Goal: Task Accomplishment & Management: Manage account settings

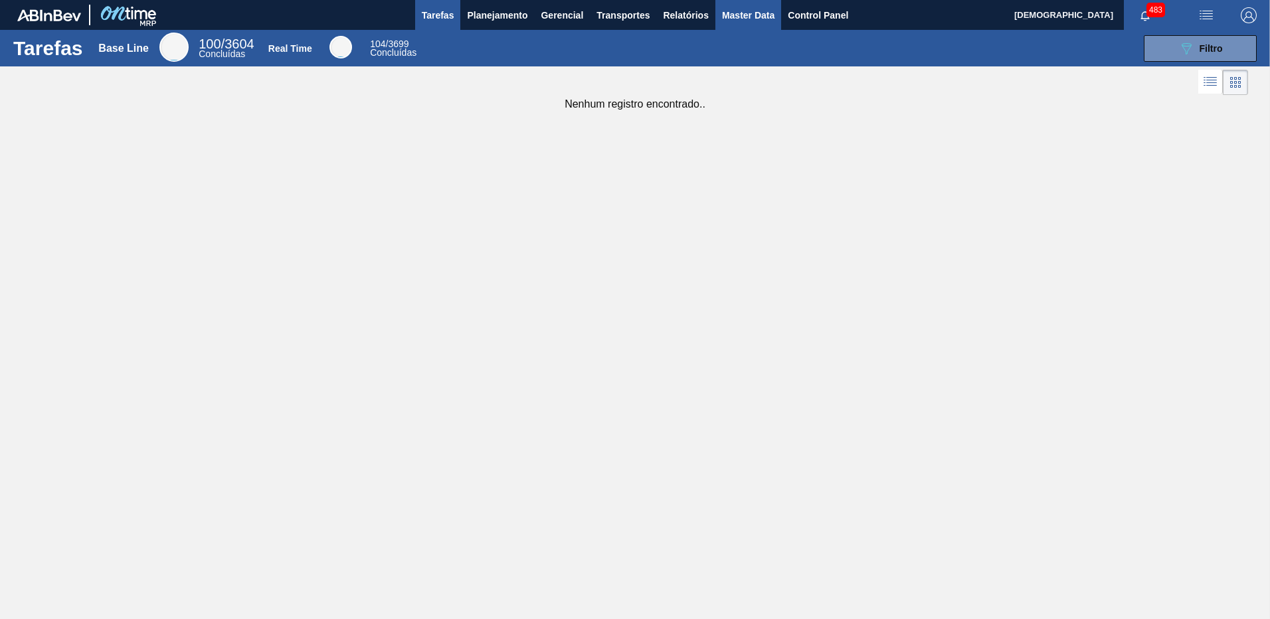
click at [760, 19] on span "Master Data" at bounding box center [748, 15] width 52 height 16
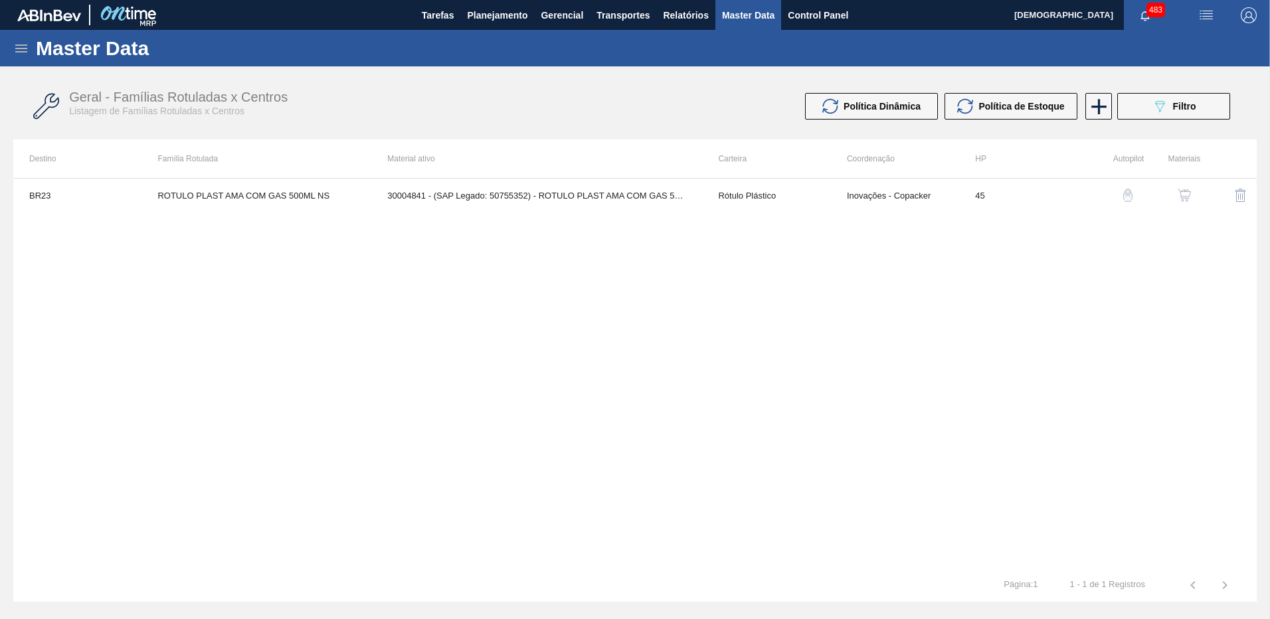
click at [15, 54] on icon at bounding box center [21, 49] width 16 height 16
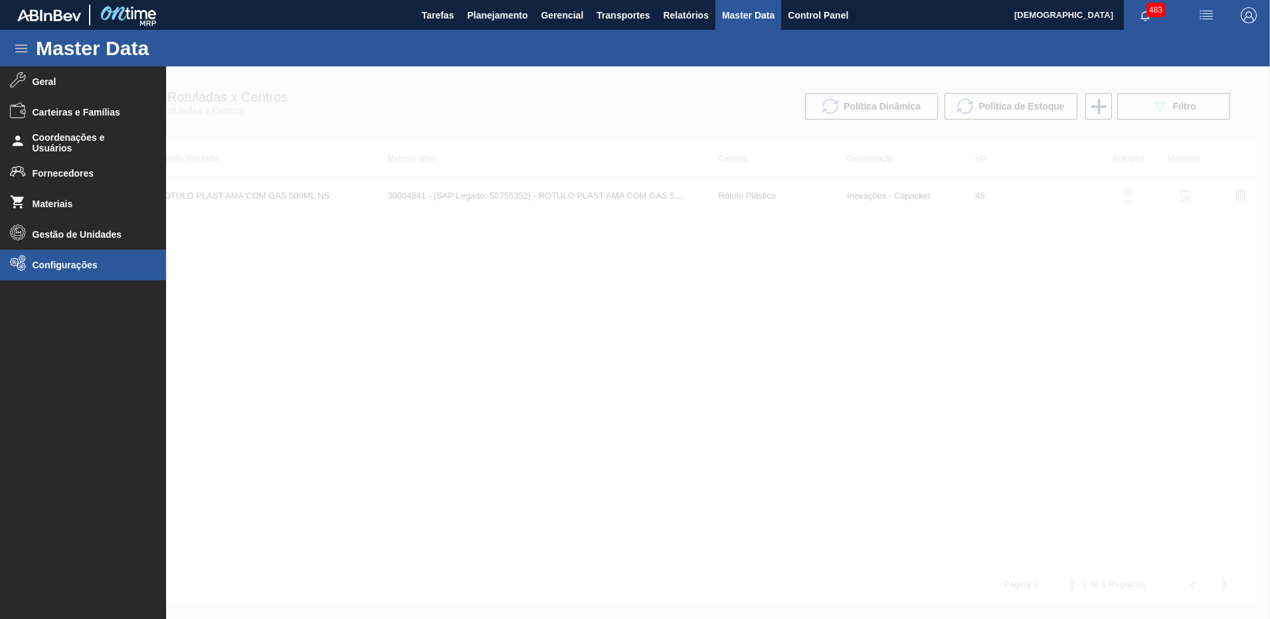
click at [78, 268] on span "Configurações" at bounding box center [88, 265] width 110 height 11
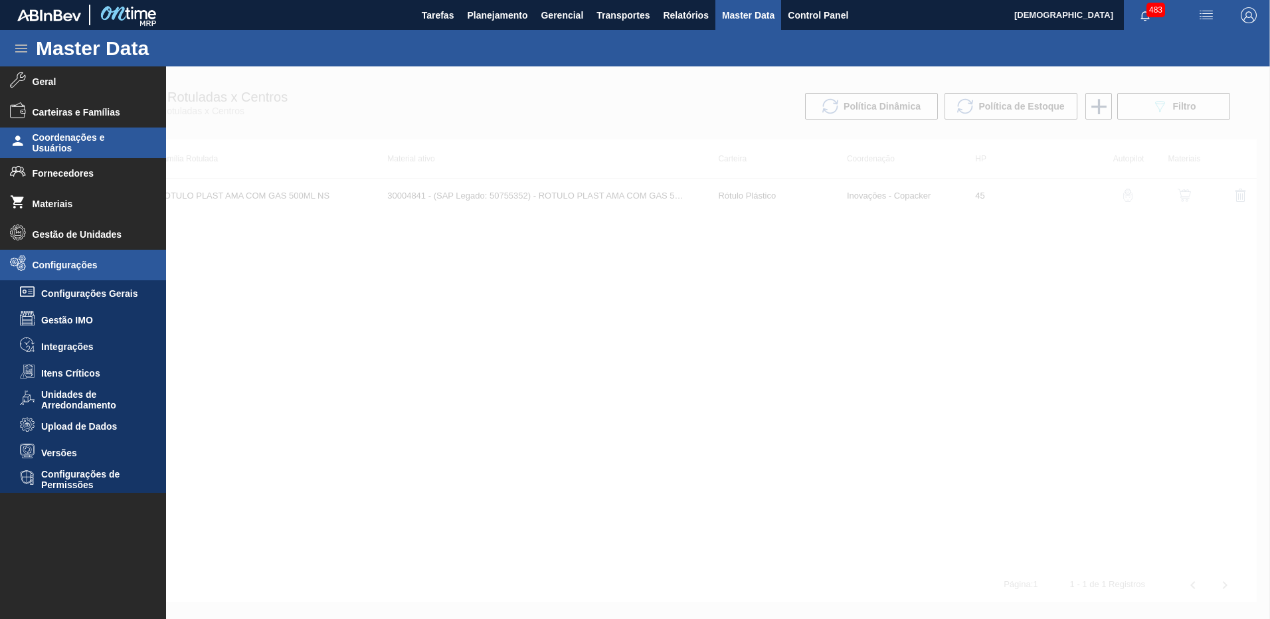
click at [88, 155] on li "Coordenações e Usuários" at bounding box center [83, 142] width 166 height 31
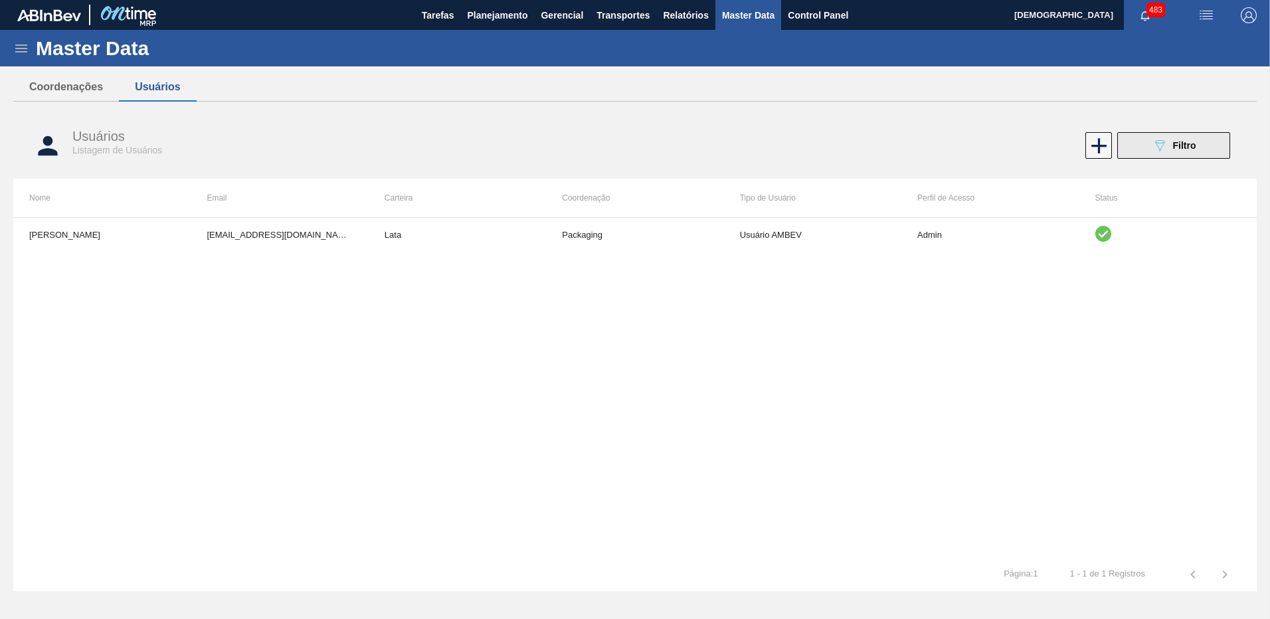
click at [1153, 141] on icon "089F7B8B-B2A5-4AFE-B5C0-19BA573D28AC" at bounding box center [1159, 145] width 16 height 16
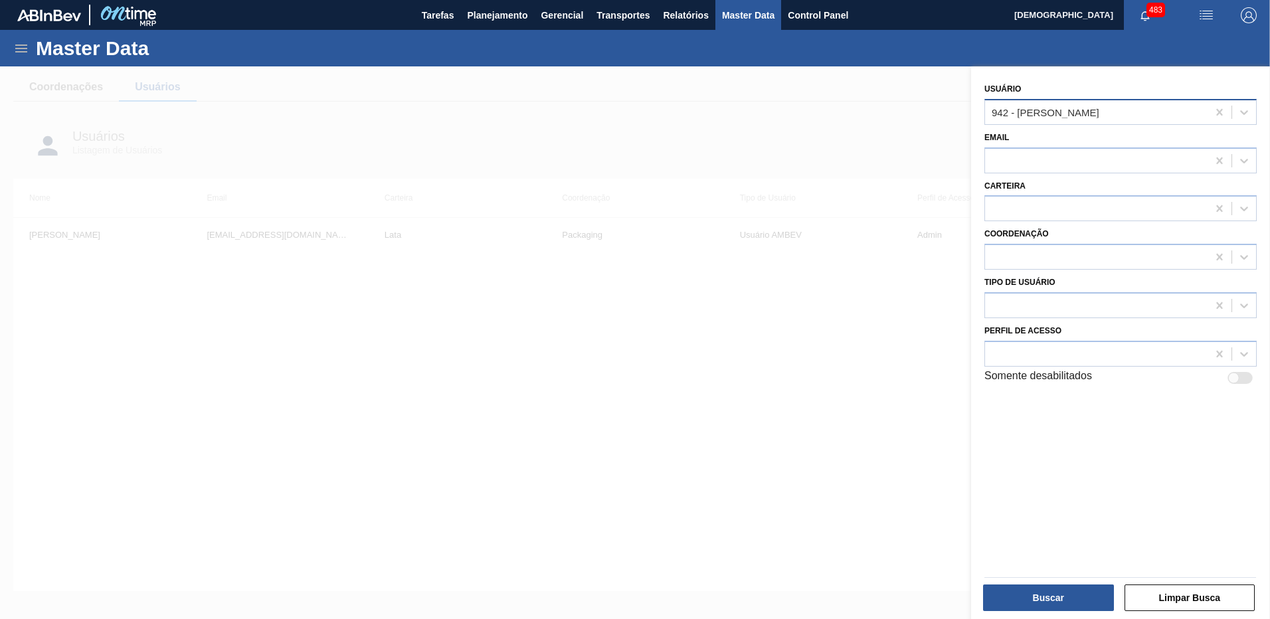
click at [1066, 112] on div "942 - Vitor Secfem Rodrigues" at bounding box center [1045, 111] width 108 height 11
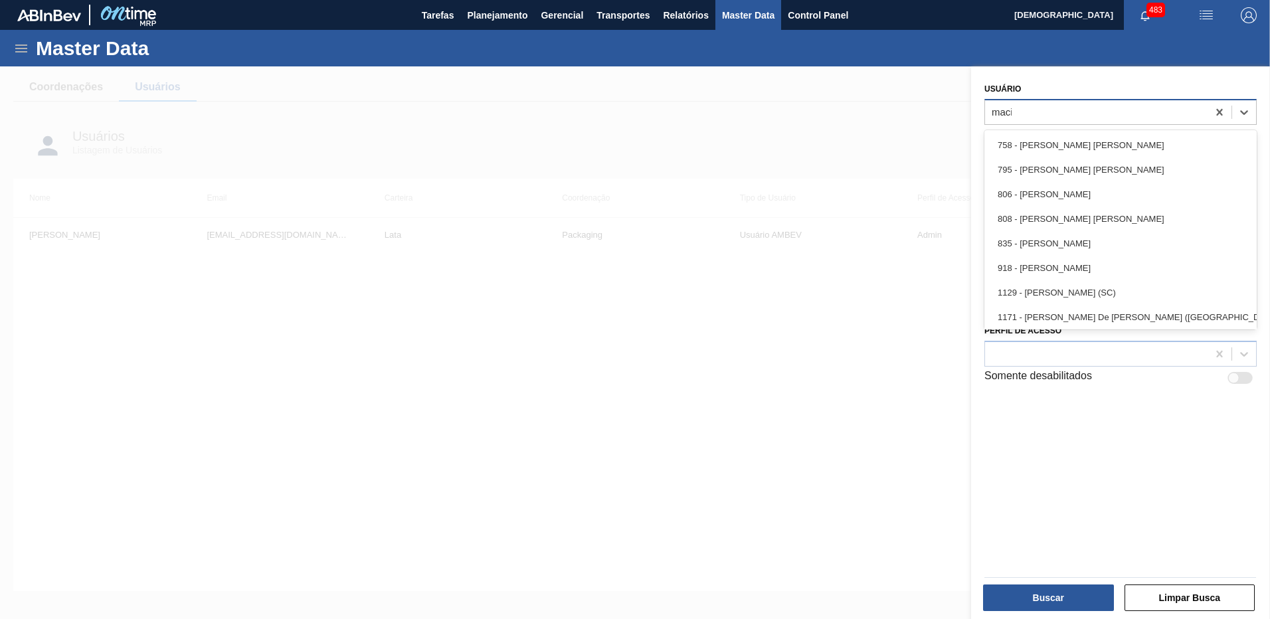
type input "macie"
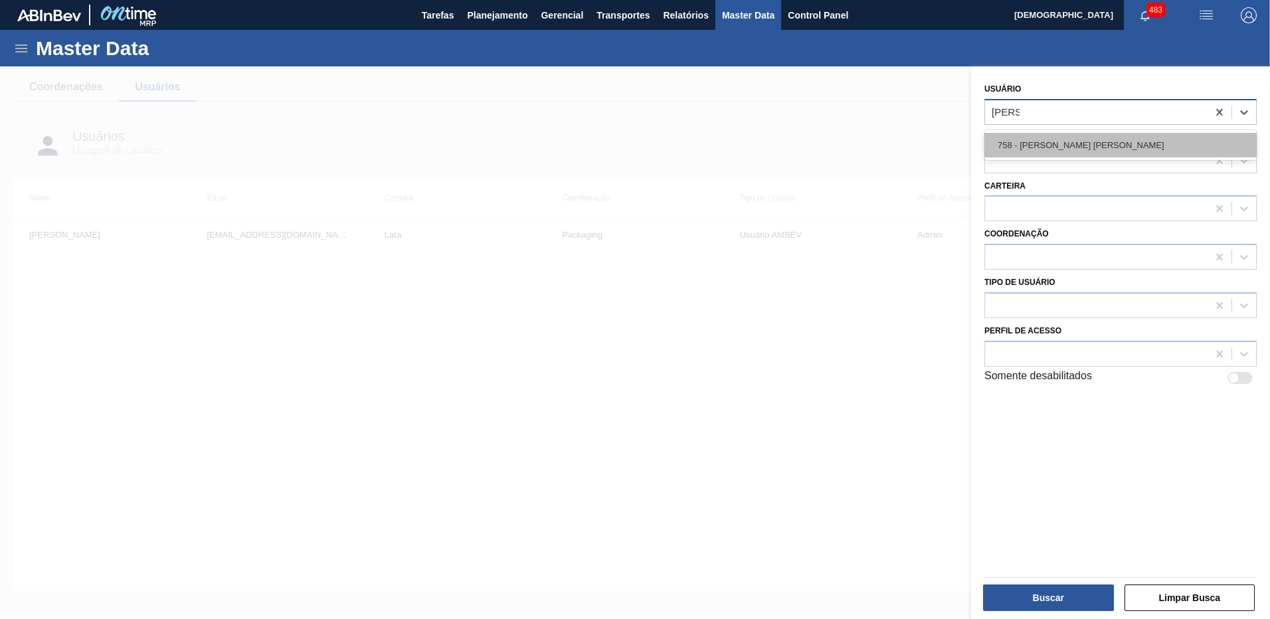
click at [1091, 146] on div "758 - César Augusto Antunes Maciel" at bounding box center [1120, 145] width 272 height 25
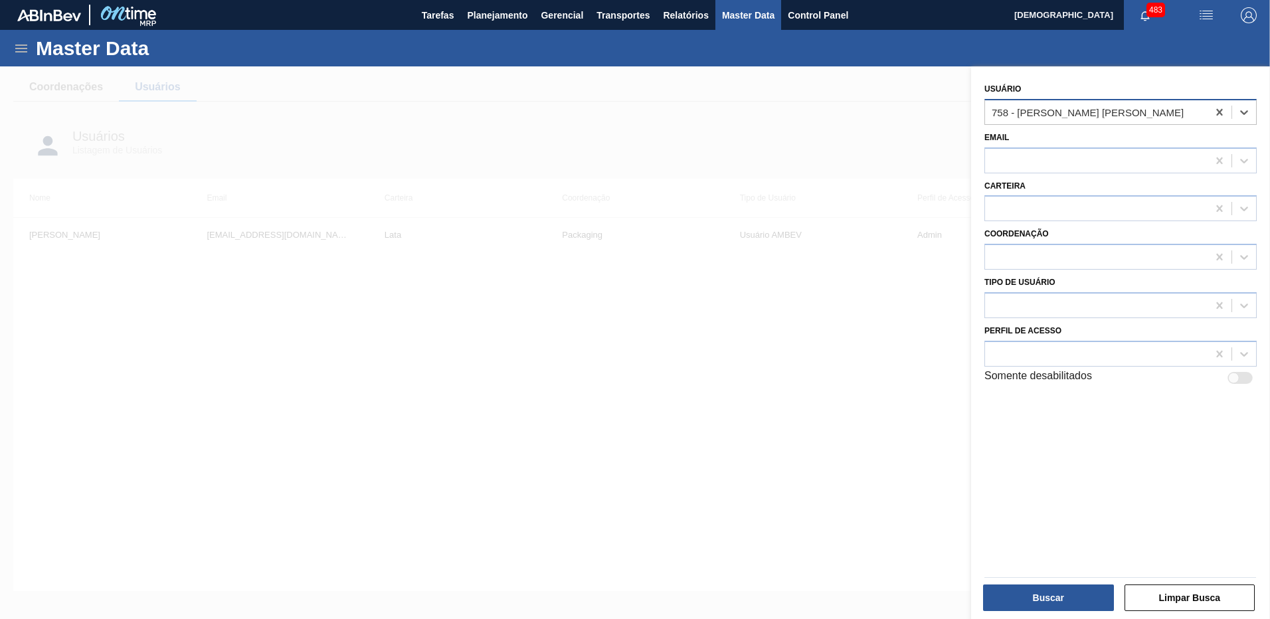
click at [1089, 121] on div "758 - César Augusto Antunes Maciel" at bounding box center [1096, 111] width 222 height 19
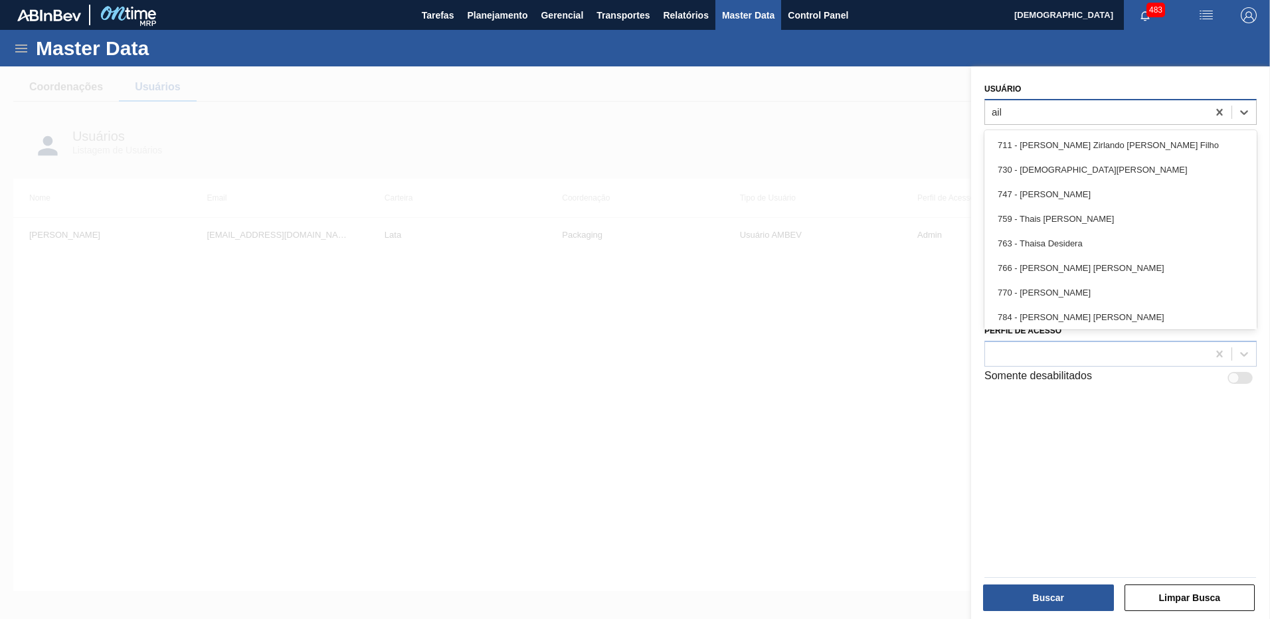
type input "aila"
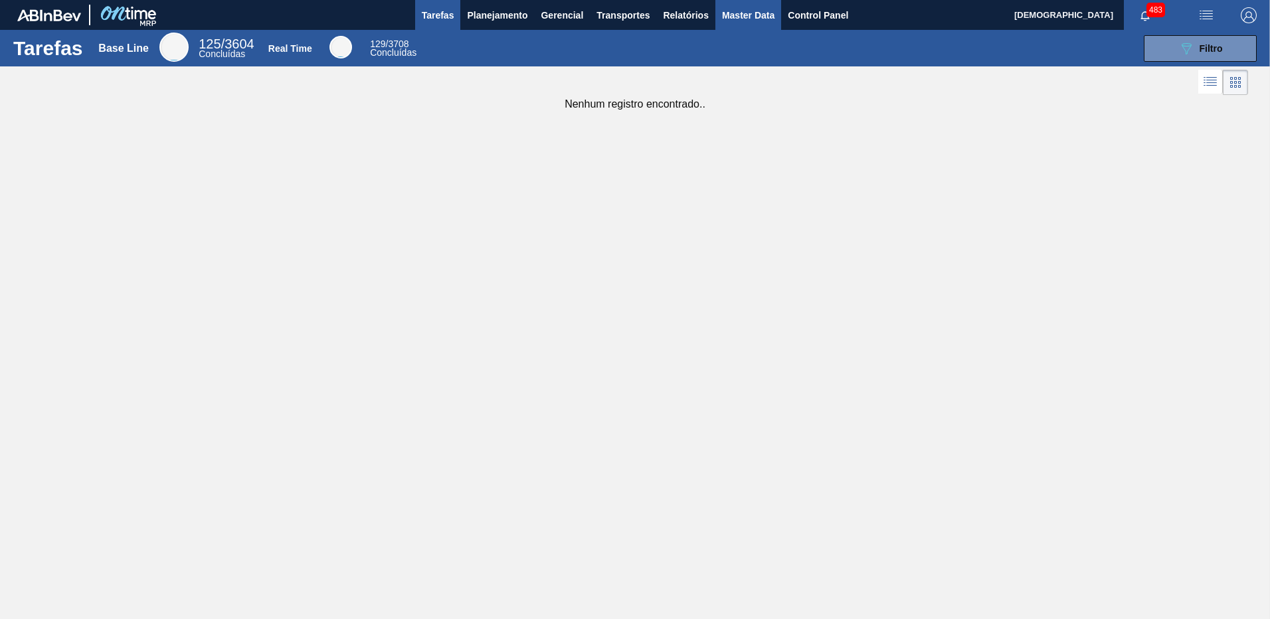
click at [746, 22] on span "Master Data" at bounding box center [748, 15] width 52 height 16
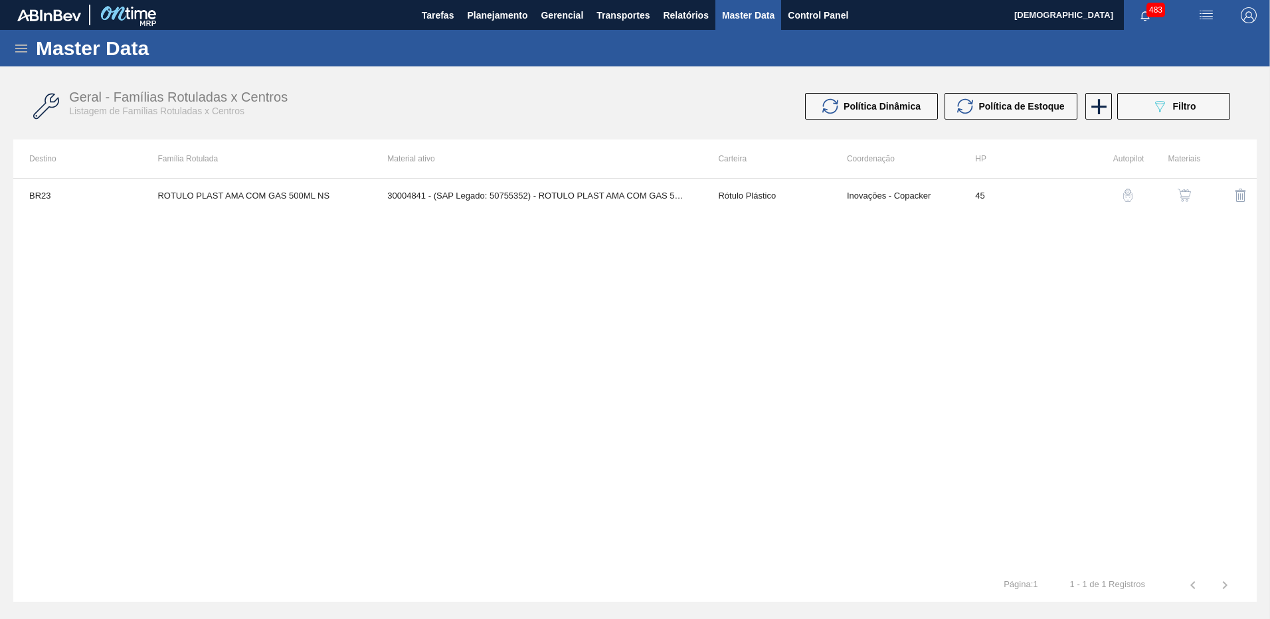
click at [18, 50] on icon at bounding box center [21, 49] width 16 height 16
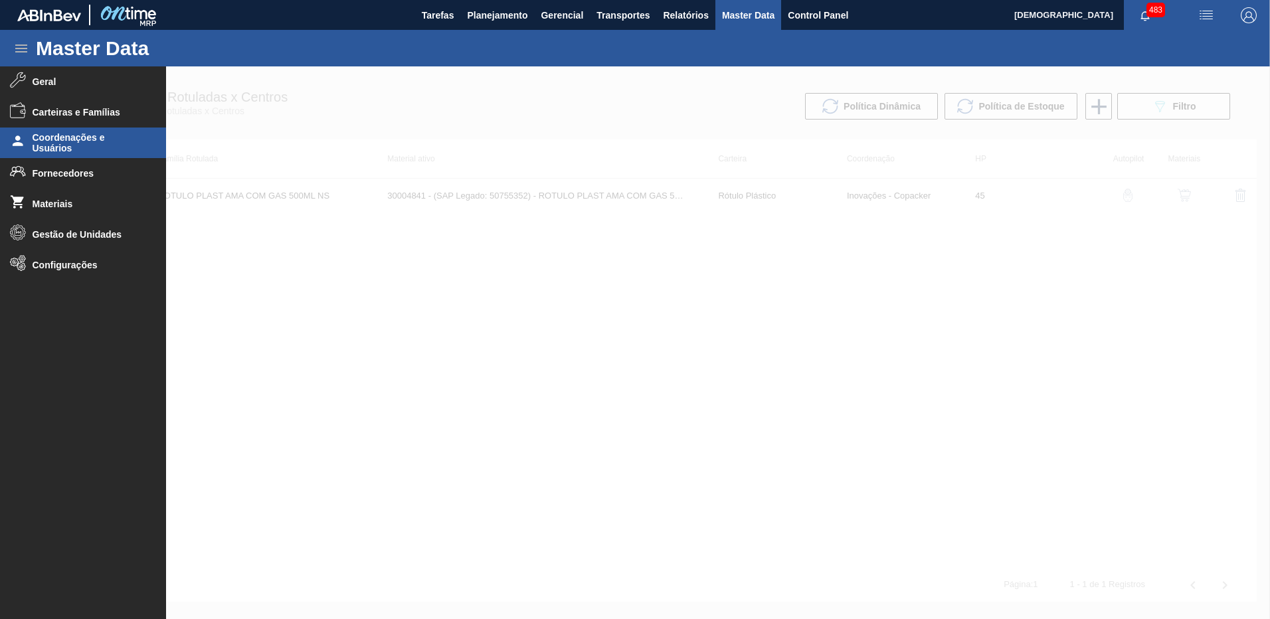
click at [65, 147] on span "Coordenações e Usuários" at bounding box center [88, 142] width 110 height 21
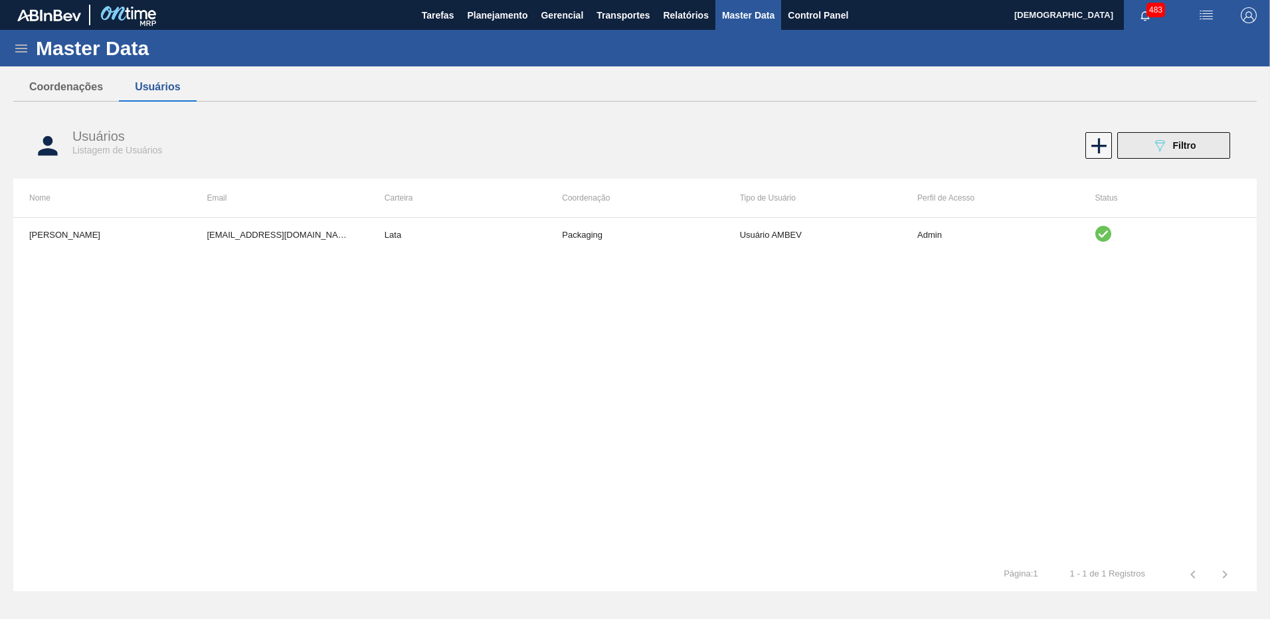
click at [1187, 136] on button "089F7B8B-B2A5-4AFE-B5C0-19BA573D28AC Filtro" at bounding box center [1173, 145] width 113 height 27
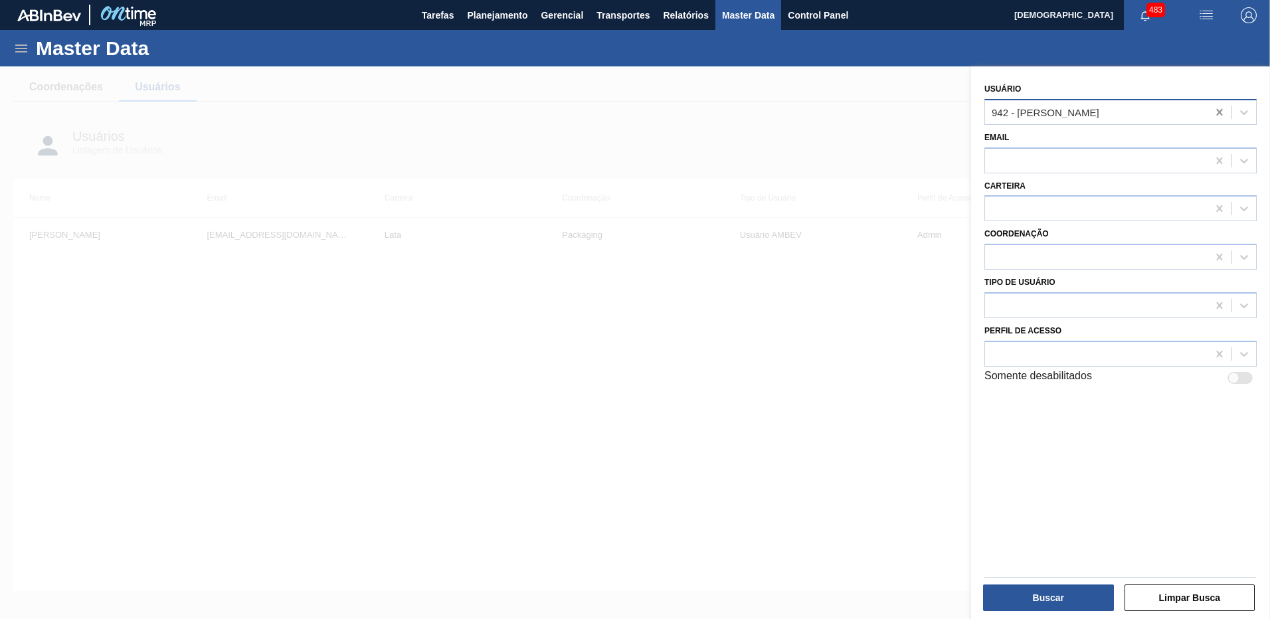
click at [1217, 110] on icon at bounding box center [1218, 112] width 13 height 13
type input "macie"
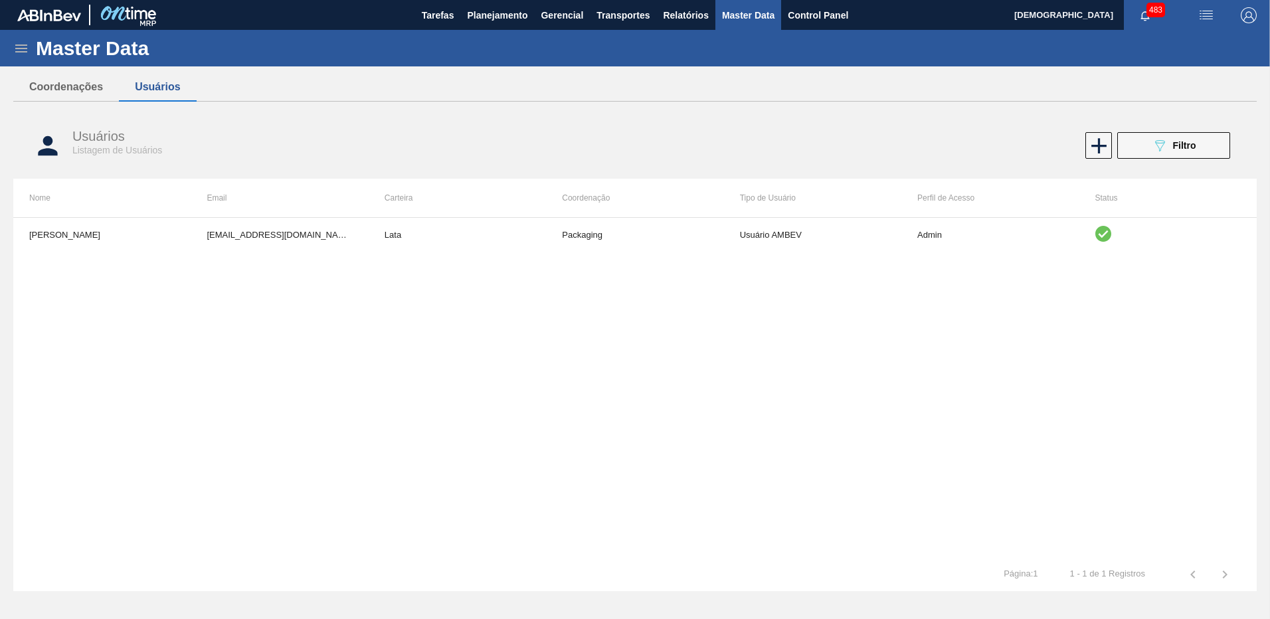
click at [1217, 110] on div "Coordenações Usuários Coordenações Listagem de Coordenações Descrição Aroma Ati…" at bounding box center [634, 299] width 1243 height 452
click at [1170, 157] on button "089F7B8B-B2A5-4AFE-B5C0-19BA573D28AC Filtro" at bounding box center [1173, 145] width 113 height 27
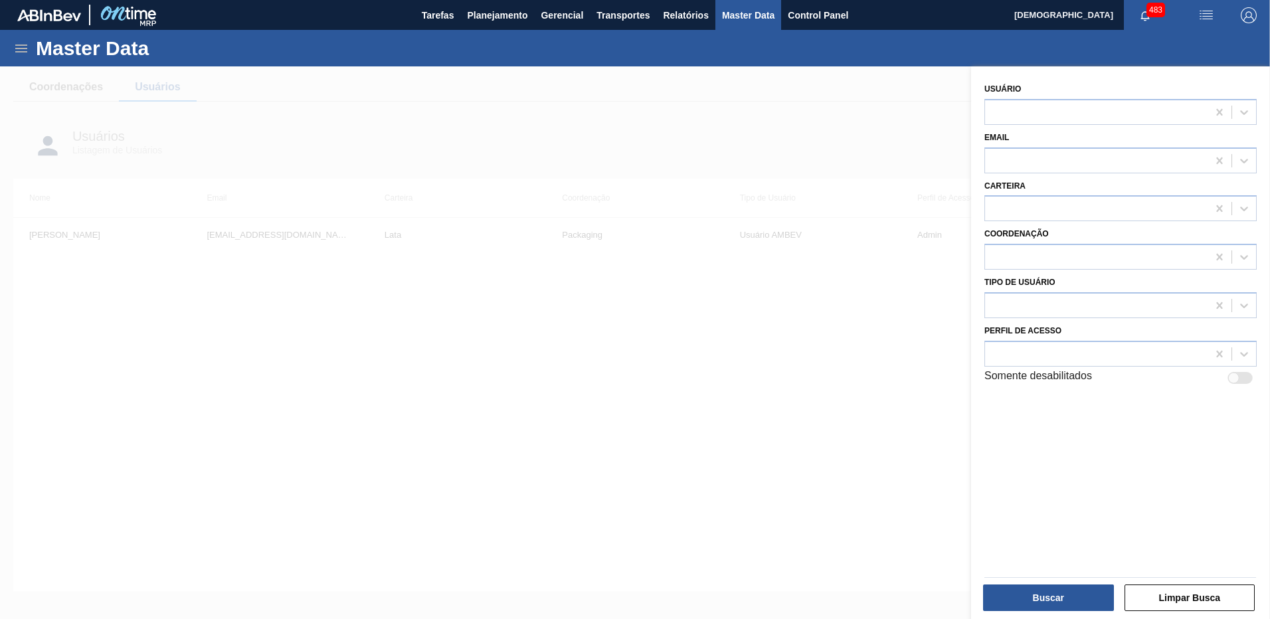
click at [1170, 157] on div at bounding box center [1096, 160] width 222 height 19
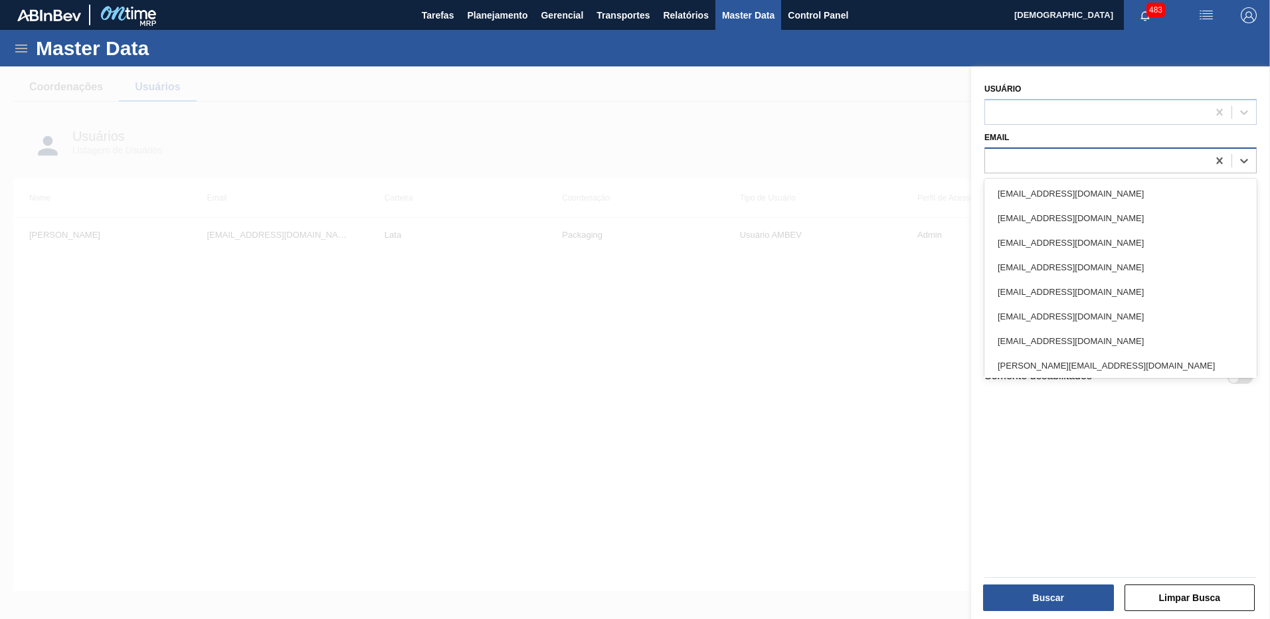
paste input "Ailana.Maciel-ext@ab-Inbev.com"
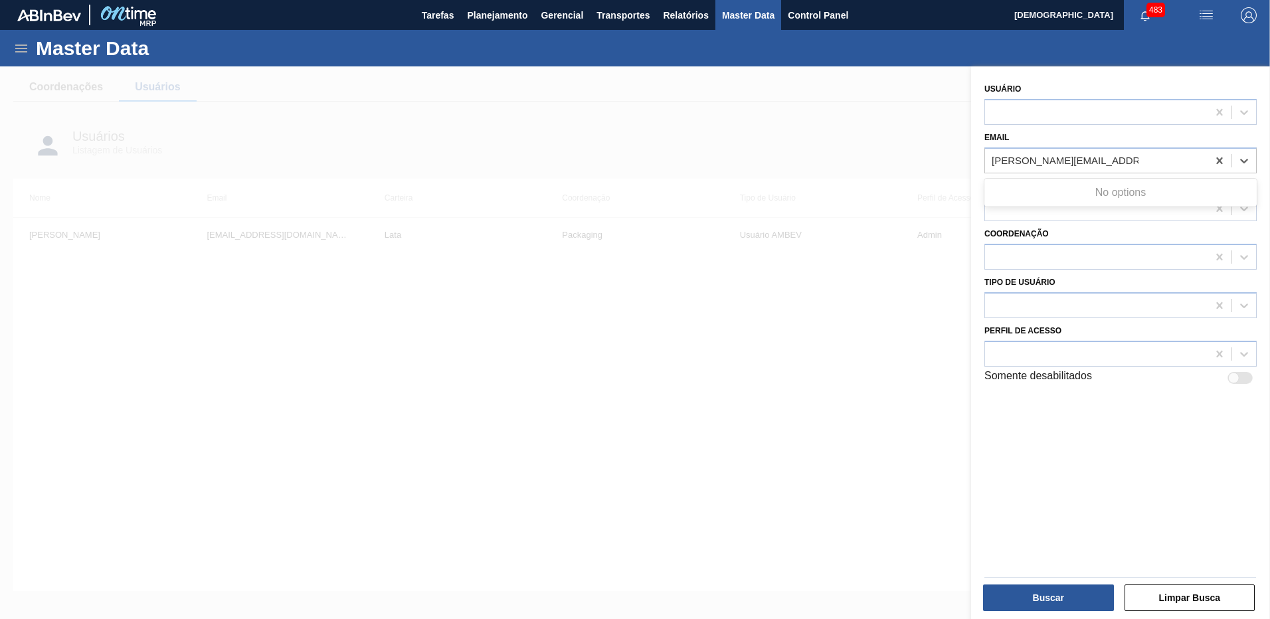
type input "Ailana.Maciel-ext@ab-Inbev.com"
click at [1068, 582] on div at bounding box center [1120, 577] width 282 height 11
click at [1070, 588] on button "Buscar" at bounding box center [1048, 597] width 131 height 27
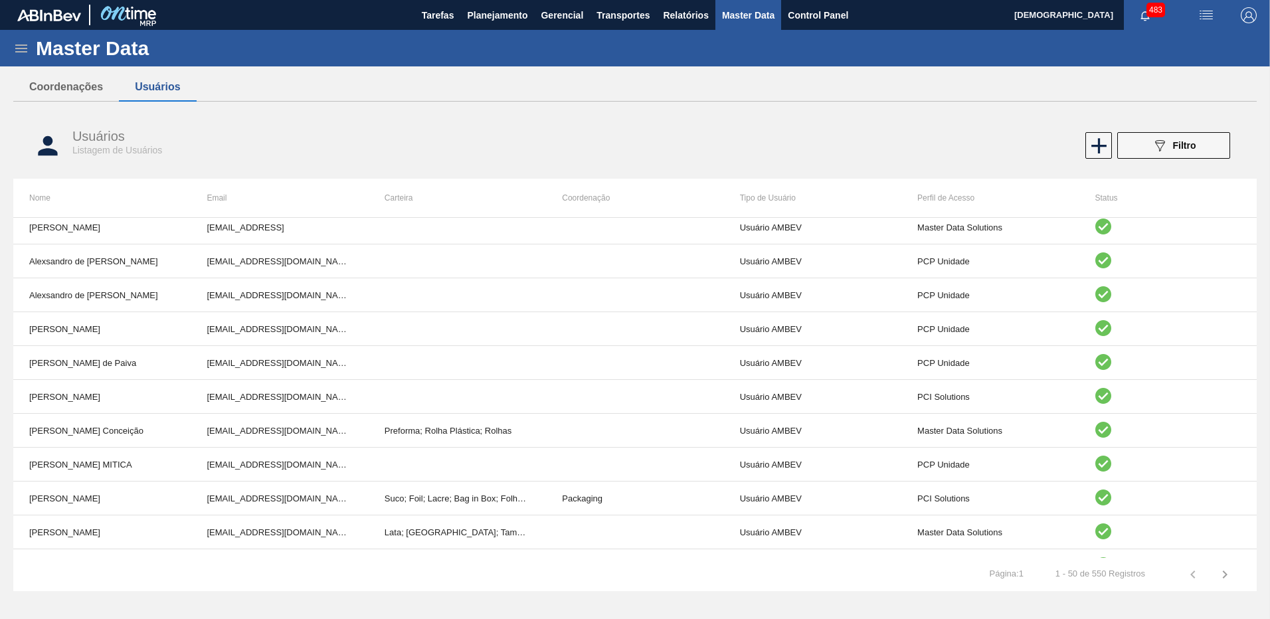
scroll to position [465, 0]
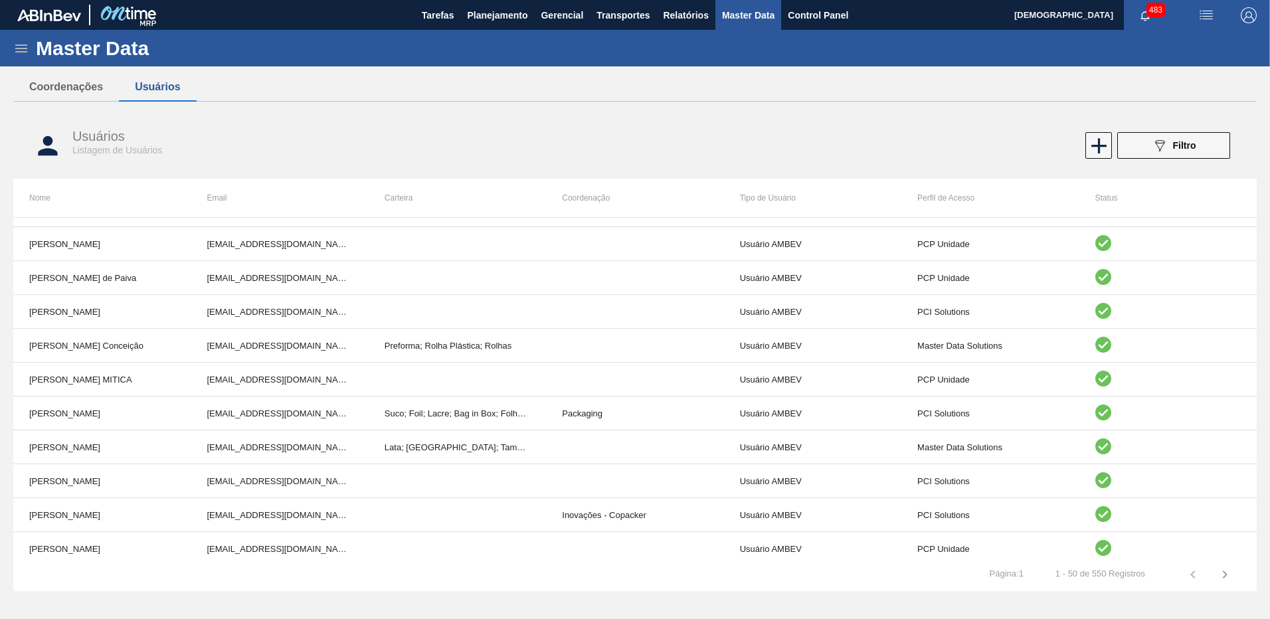
click at [1193, 124] on div "Usuários Listagem de Usuários 089F7B8B-B2A5-4AFE-B5C0-19BA573D28AC Filtro" at bounding box center [634, 146] width 1243 height 50
click at [1192, 144] on span "Filtro" at bounding box center [1184, 145] width 23 height 11
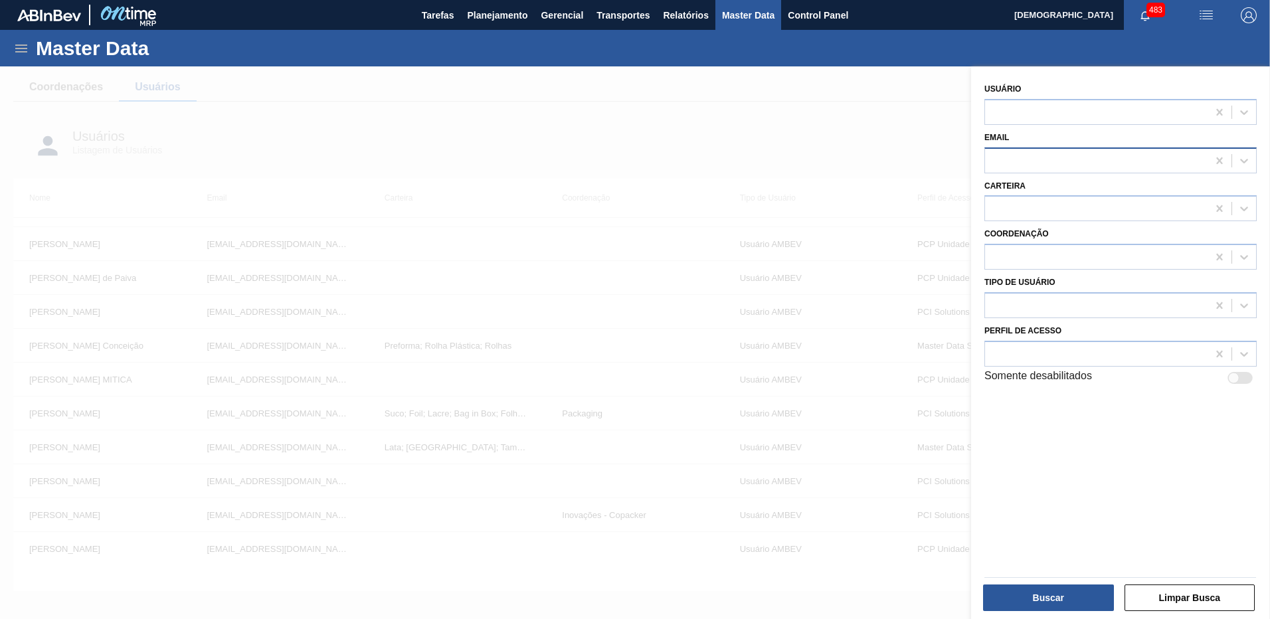
click at [1104, 163] on div at bounding box center [1096, 160] width 222 height 19
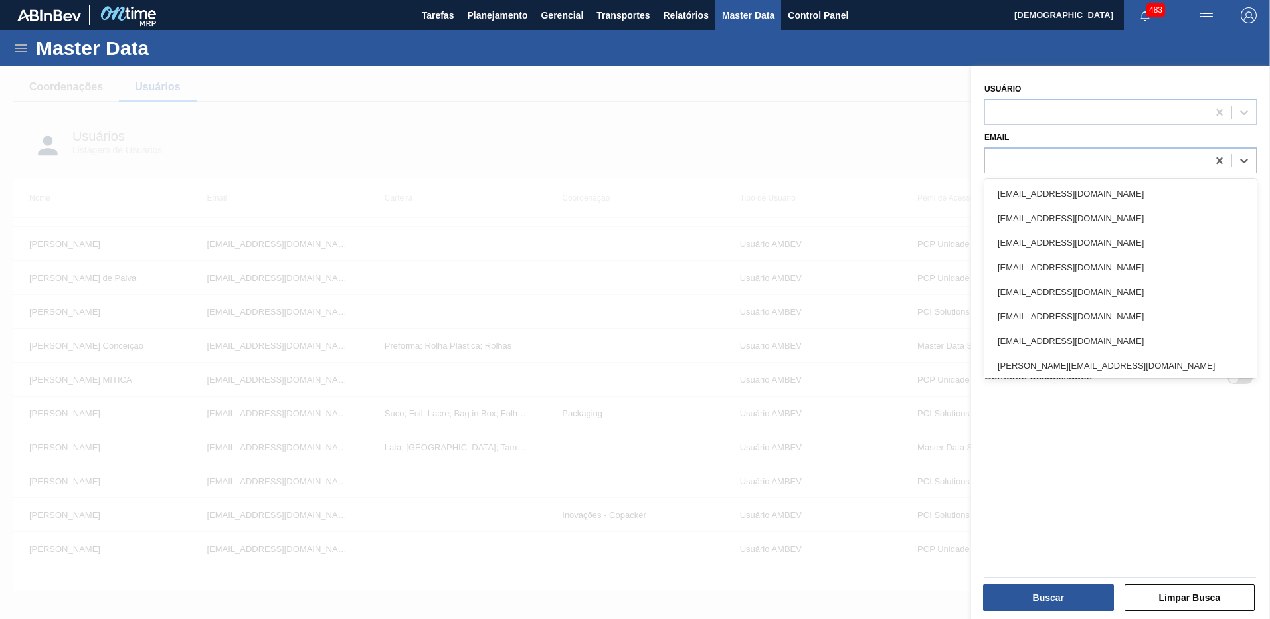
click at [795, 132] on div at bounding box center [635, 375] width 1270 height 619
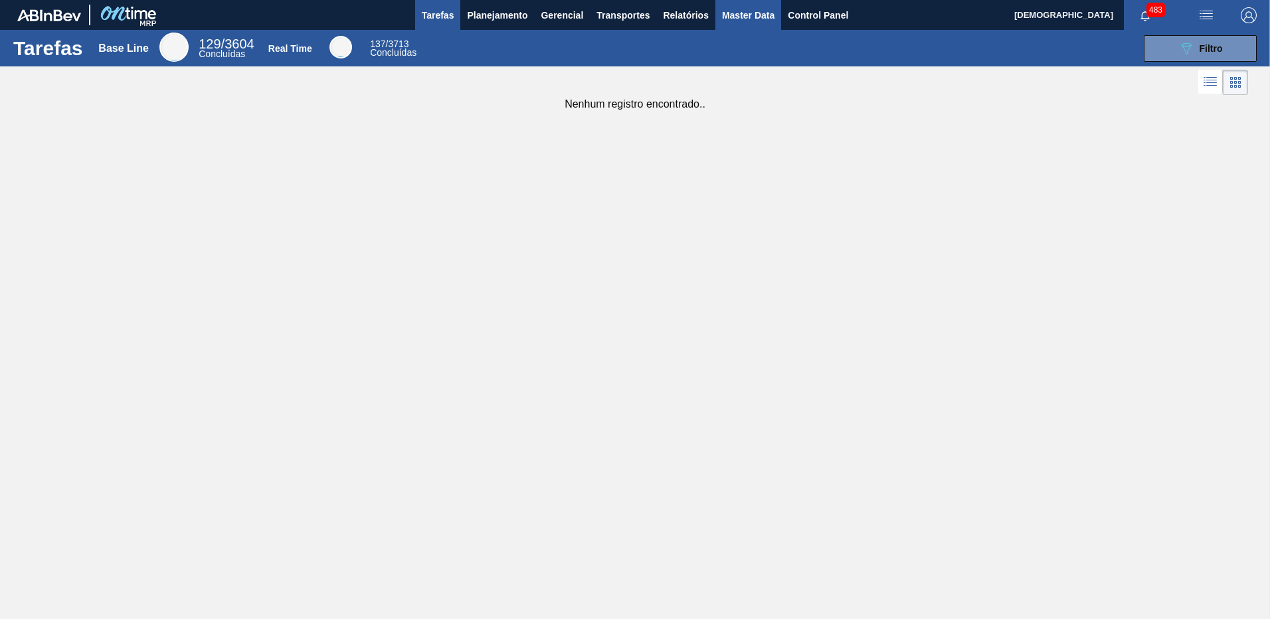
click at [772, 20] on span "Master Data" at bounding box center [748, 15] width 52 height 16
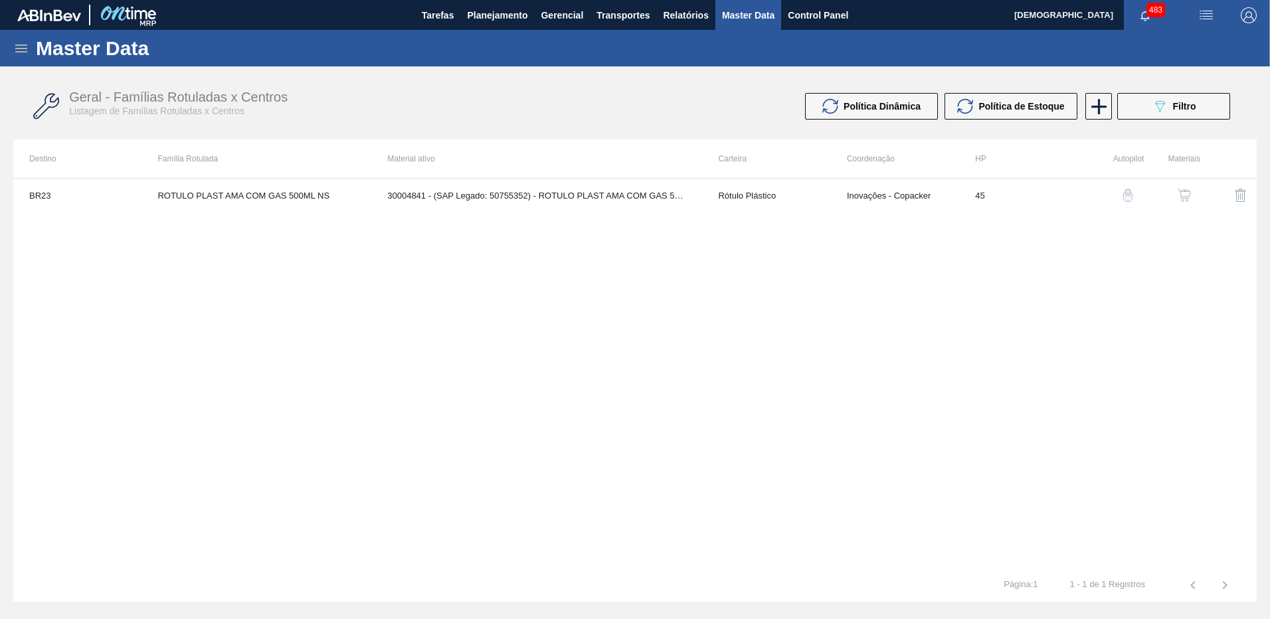
click at [35, 42] on div "Master Data" at bounding box center [635, 48] width 1270 height 37
click at [17, 48] on icon at bounding box center [21, 48] width 12 height 8
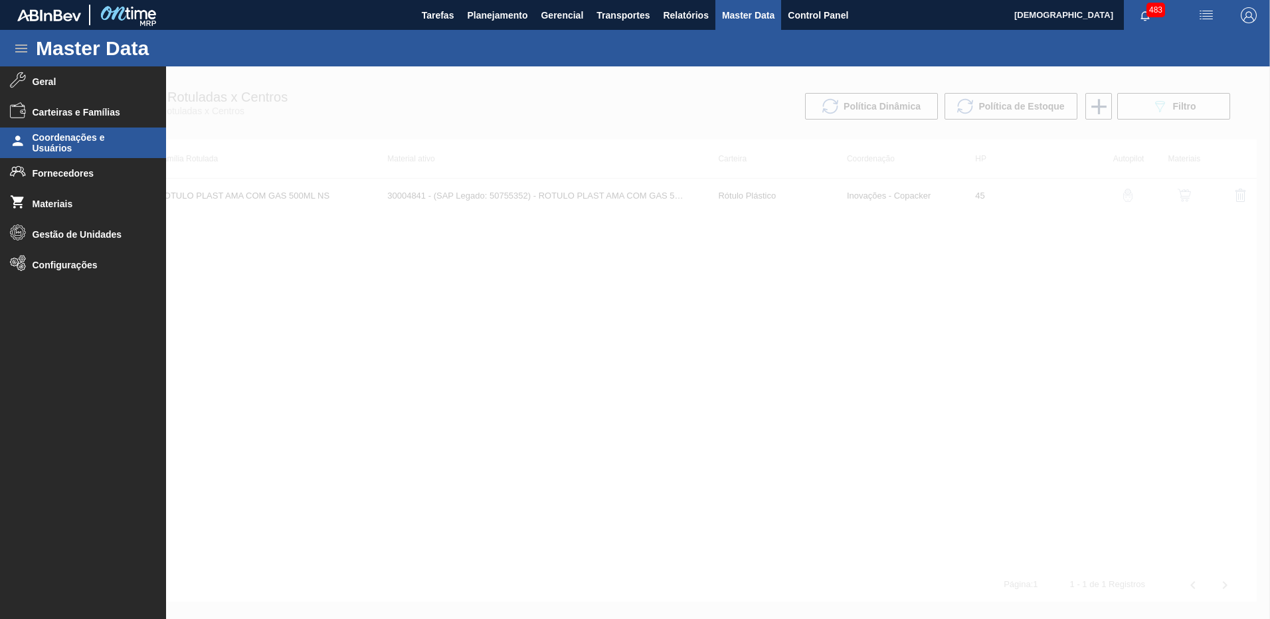
click at [90, 133] on span "Coordenações e Usuários" at bounding box center [88, 142] width 110 height 21
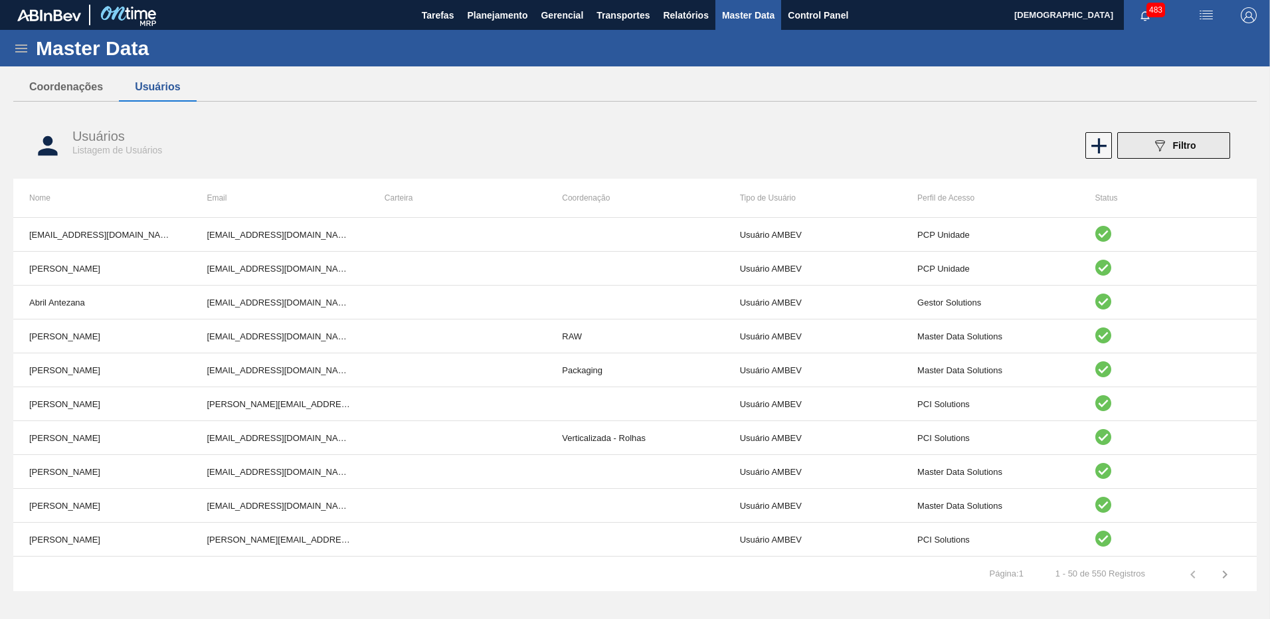
click at [1177, 154] on button "089F7B8B-B2A5-4AFE-B5C0-19BA573D28AC Filtro" at bounding box center [1173, 145] width 113 height 27
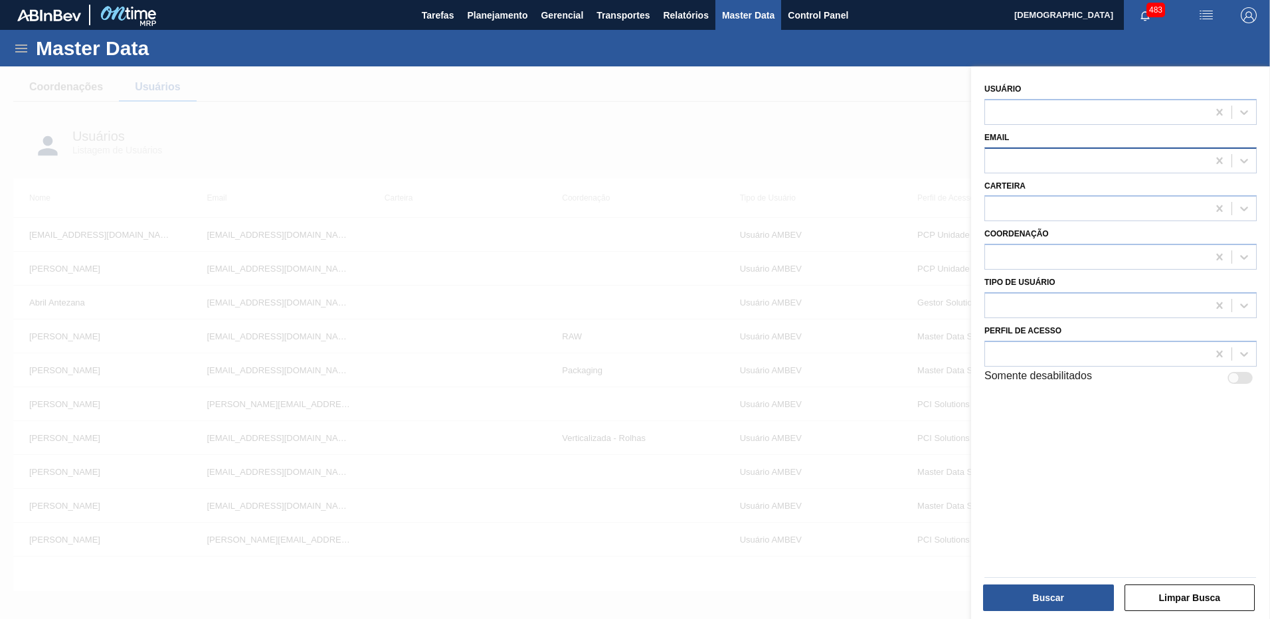
click at [1032, 152] on div at bounding box center [1096, 160] width 222 height 19
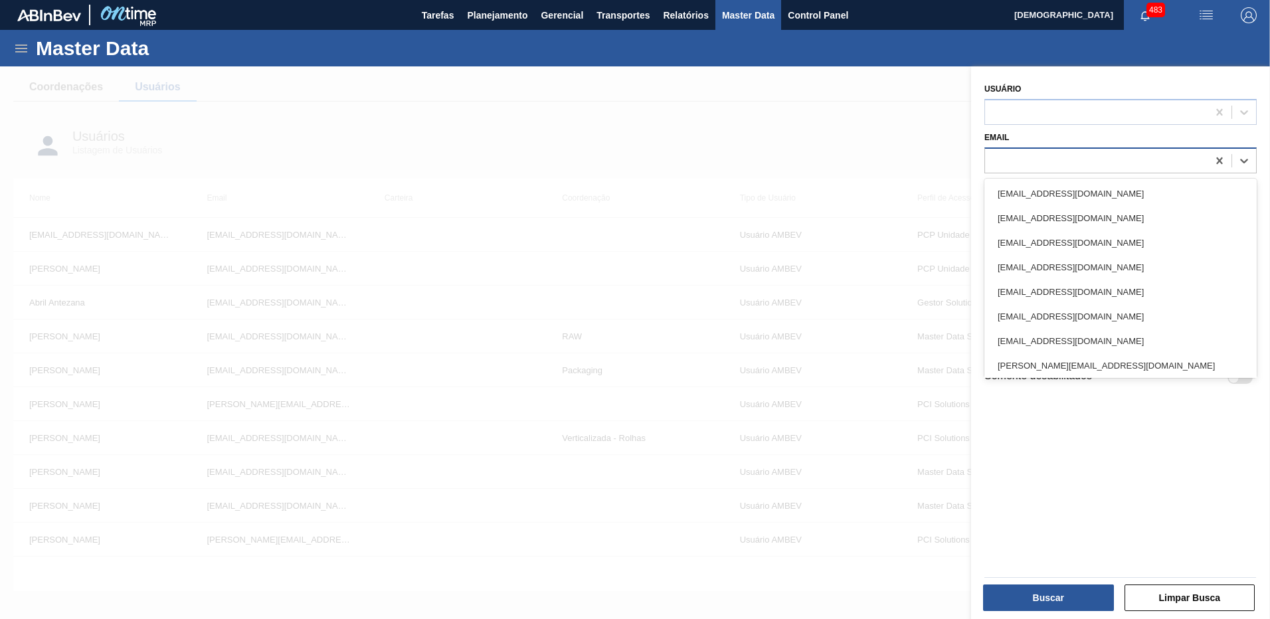
paste input "ailana.maciel-ext@ab-inbev.com"
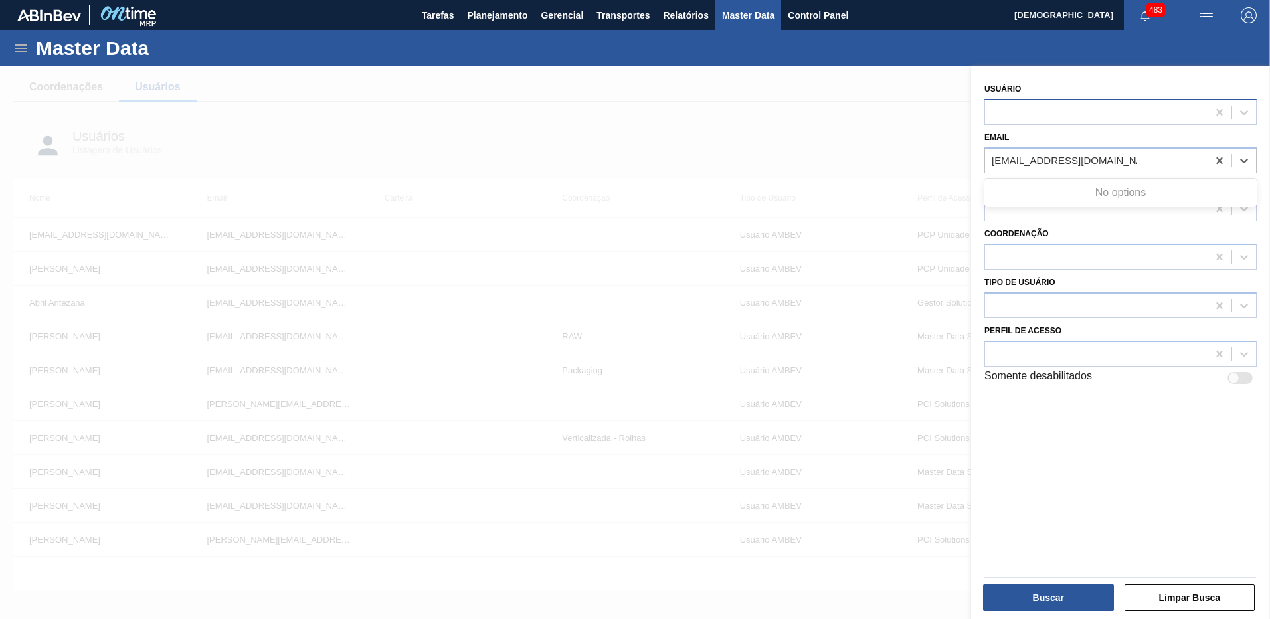
type input "ailana.maciel-ext@ab-inbev.com"
click at [1047, 122] on div at bounding box center [1096, 111] width 222 height 19
type input "aila"
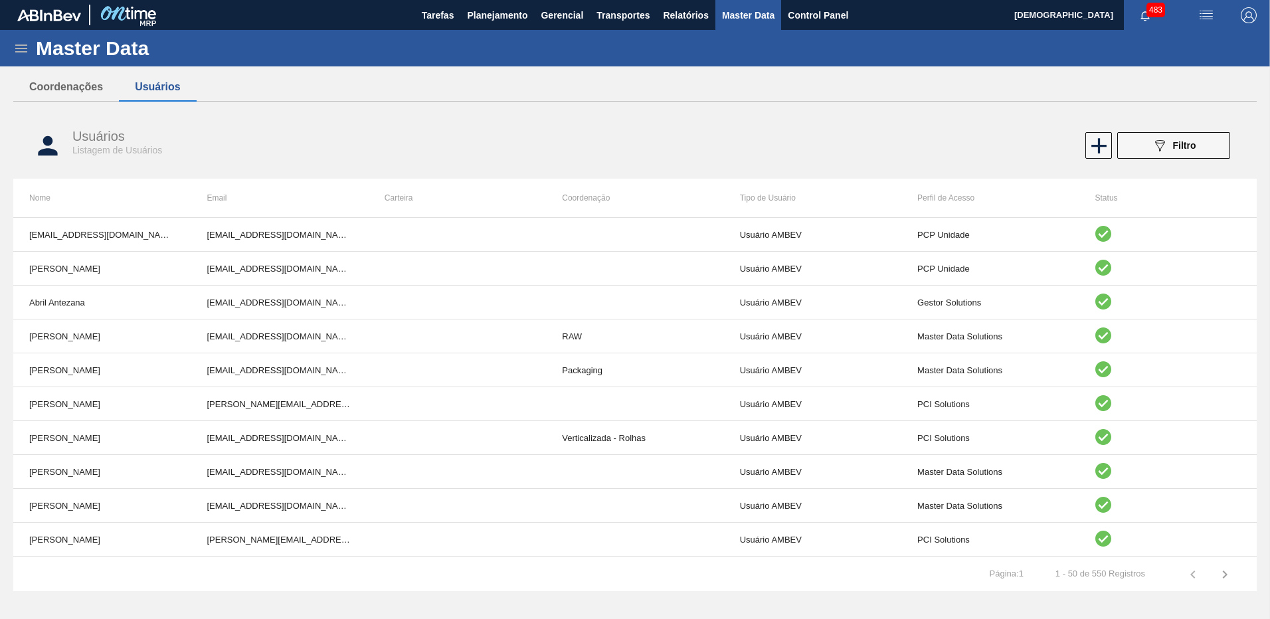
click at [974, 129] on div "Usuários Listagem de Usuários 089F7B8B-B2A5-4AFE-B5C0-19BA573D28AC Filtro" at bounding box center [634, 146] width 1243 height 50
click at [553, 133] on div "Usuários Listagem de Usuários" at bounding box center [365, 142] width 587 height 27
drag, startPoint x: 22, startPoint y: 63, endPoint x: 21, endPoint y: 53, distance: 10.0
click at [22, 63] on div "Master Data" at bounding box center [635, 48] width 1270 height 37
click at [21, 52] on icon at bounding box center [21, 49] width 16 height 16
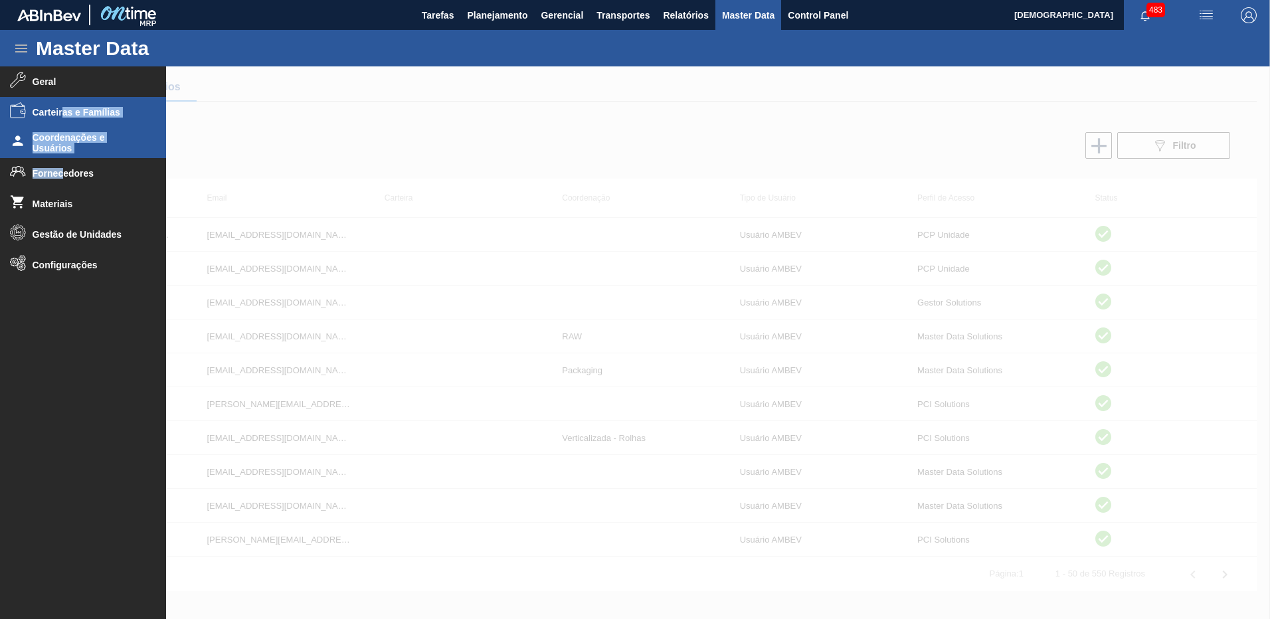
drag, startPoint x: 62, startPoint y: 183, endPoint x: 62, endPoint y: 116, distance: 67.1
click at [62, 116] on ul "Geral Carteiras e Famílias Coordenações e Usuários Fornecedores Materiais Gestã…" at bounding box center [83, 336] width 166 height 541
click at [62, 116] on span "Carteiras e Famílias" at bounding box center [88, 112] width 110 height 11
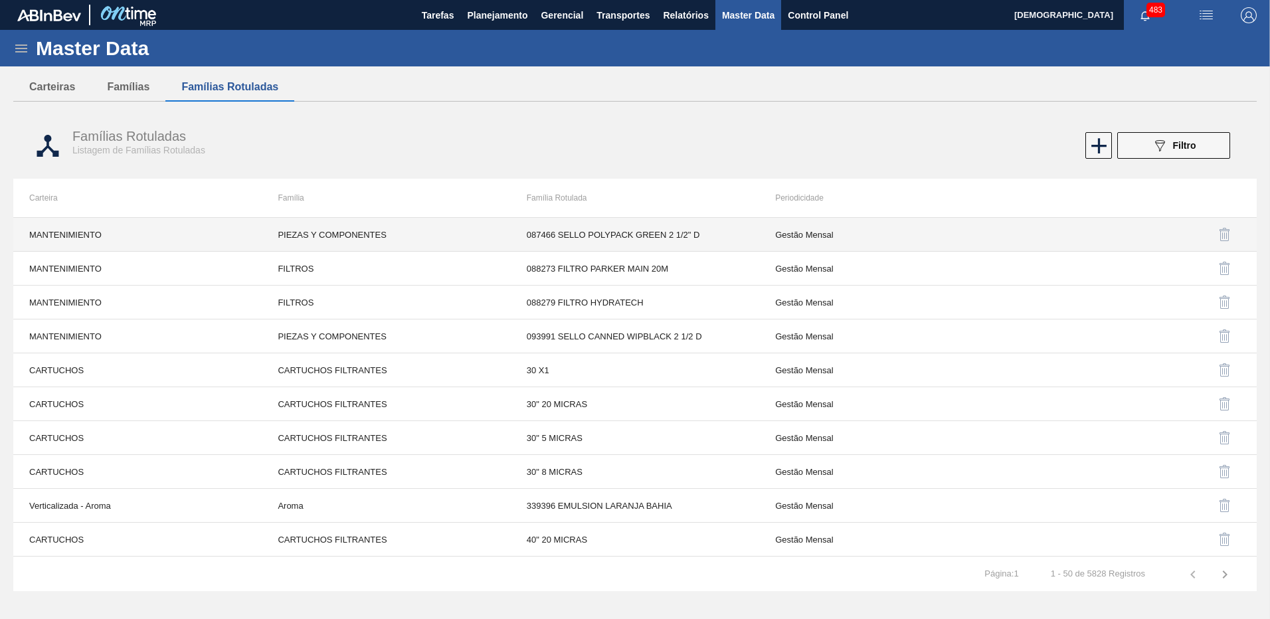
click at [353, 230] on td "PIEZAS Y COMPONENTES" at bounding box center [386, 235] width 248 height 34
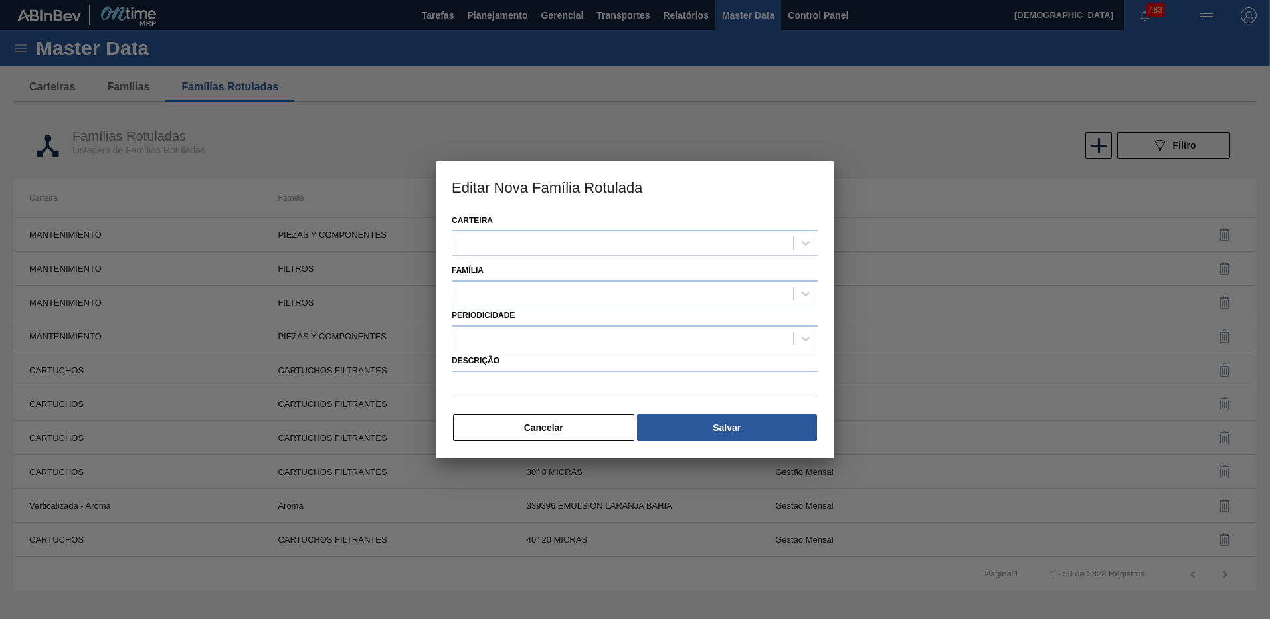
type input "087466 SELLO POLYPACK GREEN 2 1/2" D"
click at [131, 84] on div at bounding box center [635, 309] width 1270 height 619
click at [549, 440] on button "Cancelar" at bounding box center [543, 427] width 181 height 27
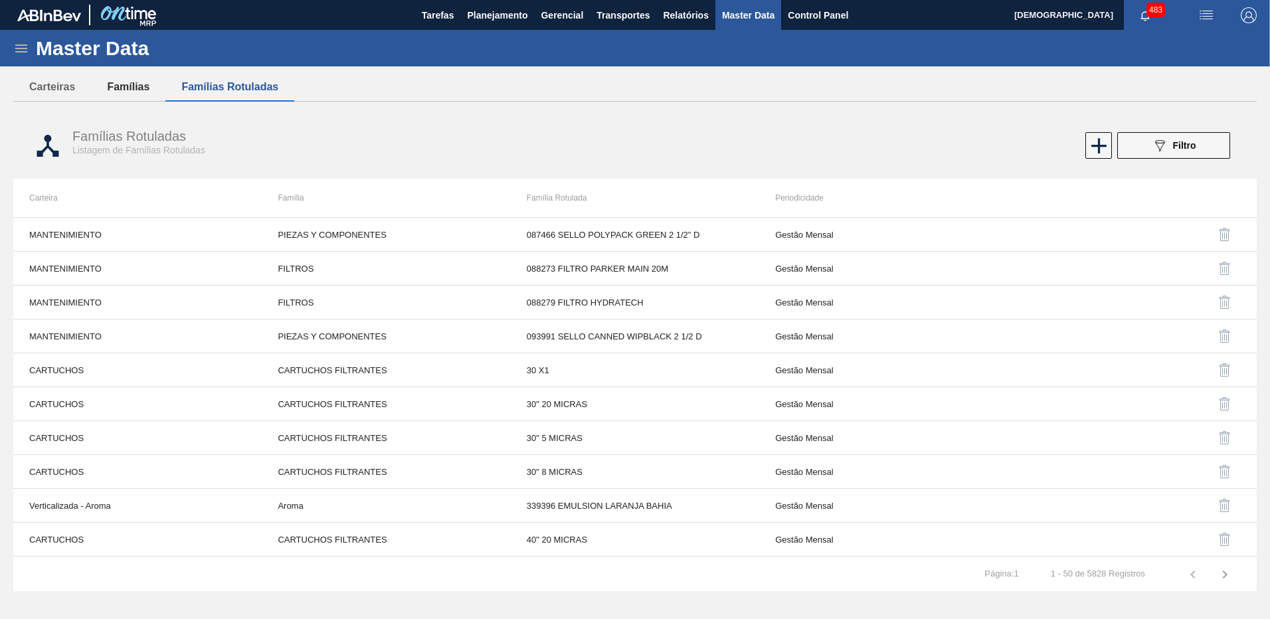
click at [124, 86] on button "Famílias" at bounding box center [128, 87] width 74 height 28
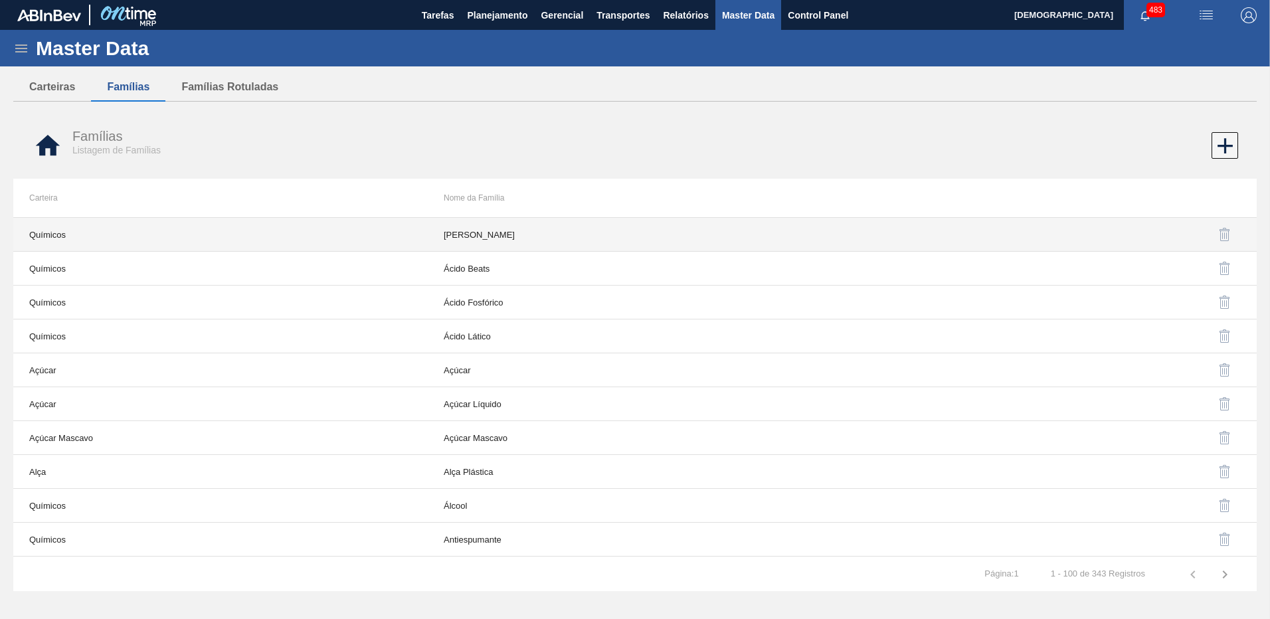
click at [316, 231] on td "Químicos" at bounding box center [220, 235] width 414 height 34
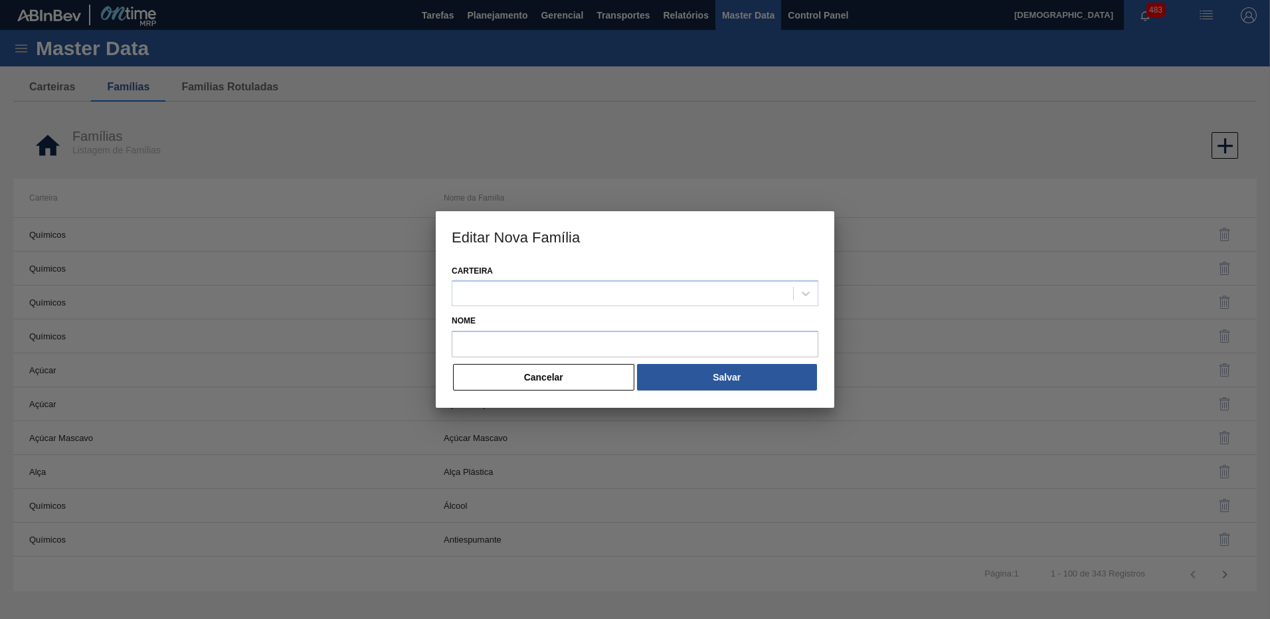
type input "Ácido Ascórbico"
click at [571, 382] on button "Cancelar" at bounding box center [543, 377] width 181 height 27
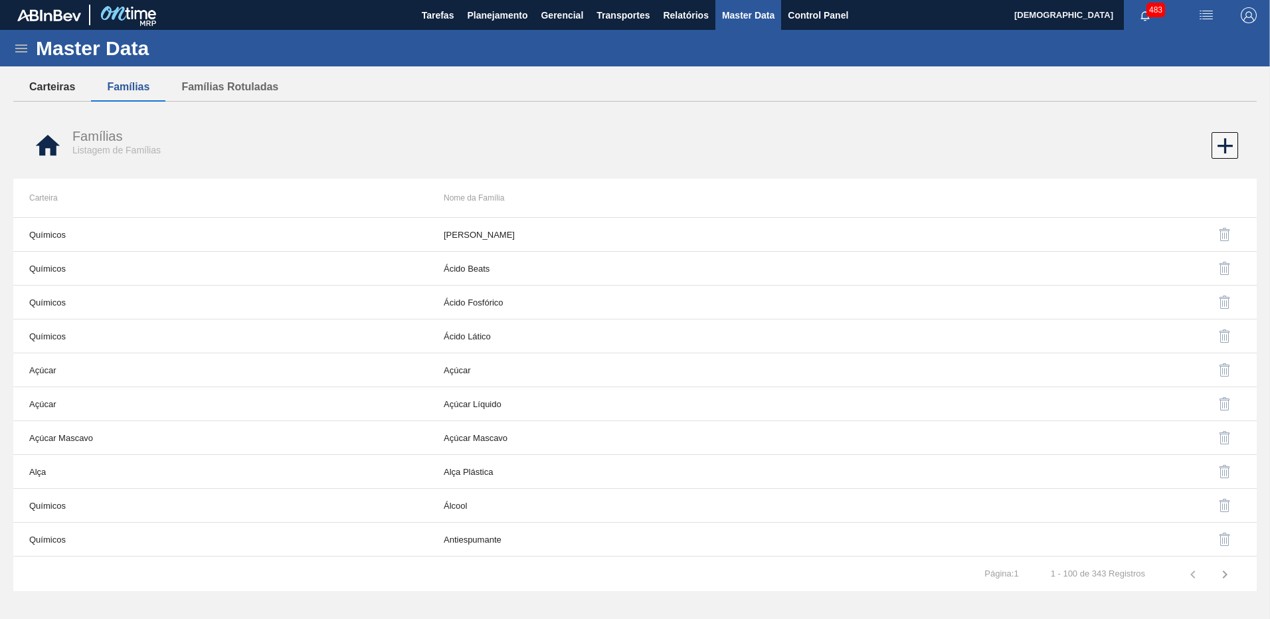
click at [50, 95] on button "Carteiras" at bounding box center [52, 87] width 78 height 28
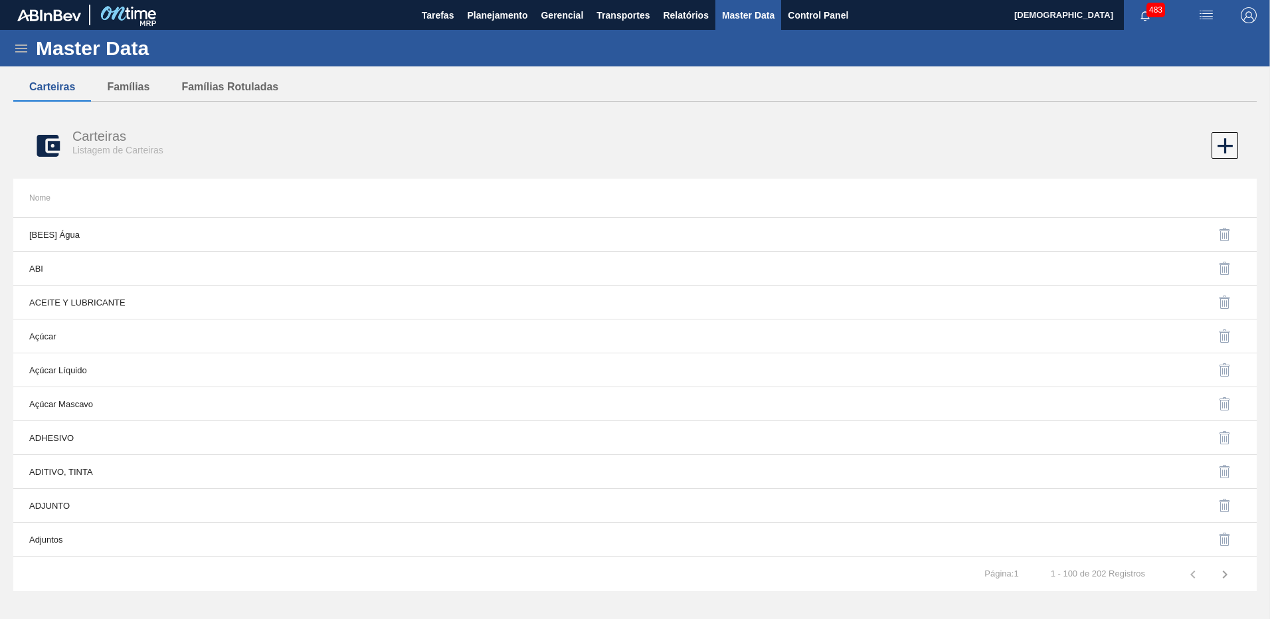
click at [324, 240] on td "[BEES] Água" at bounding box center [323, 235] width 621 height 34
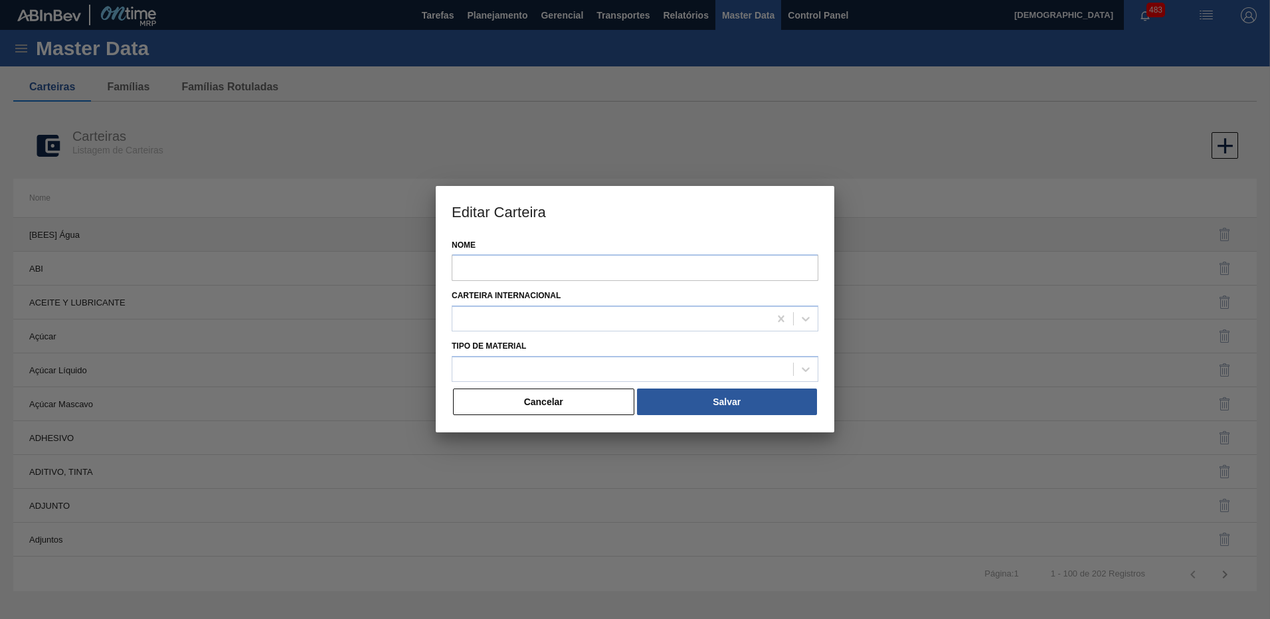
type input "[BEES] Água"
click at [570, 391] on button "Cancelar" at bounding box center [543, 402] width 181 height 27
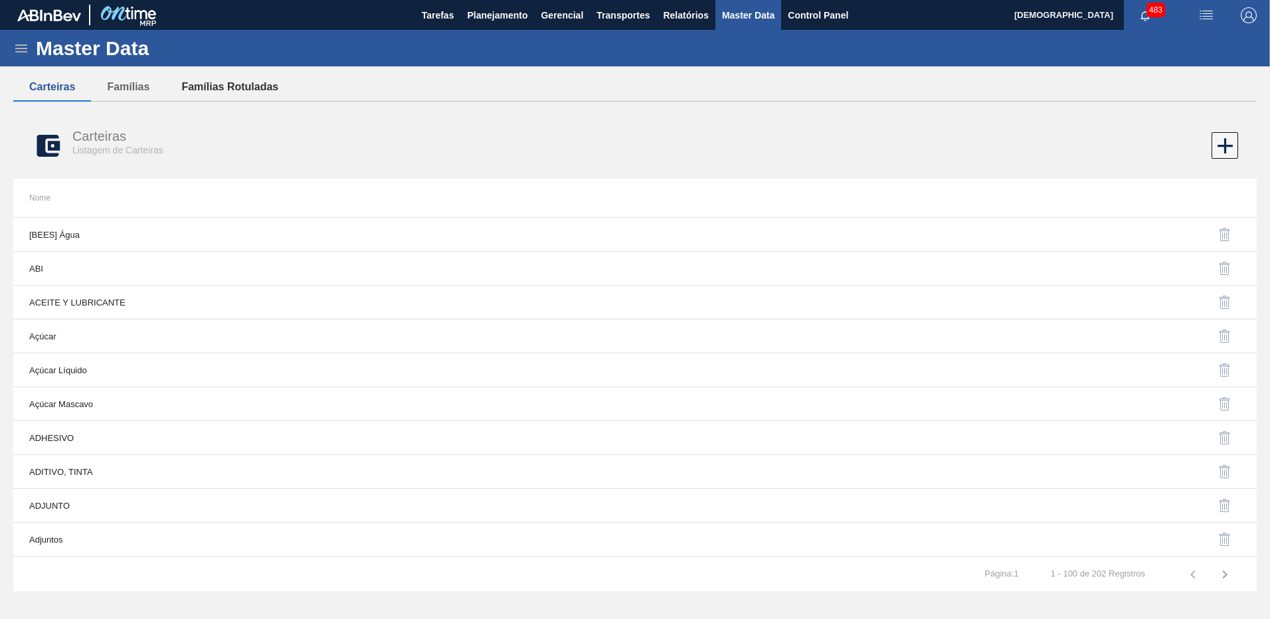
click at [242, 80] on button "Famílias Rotuladas" at bounding box center [229, 87] width 129 height 28
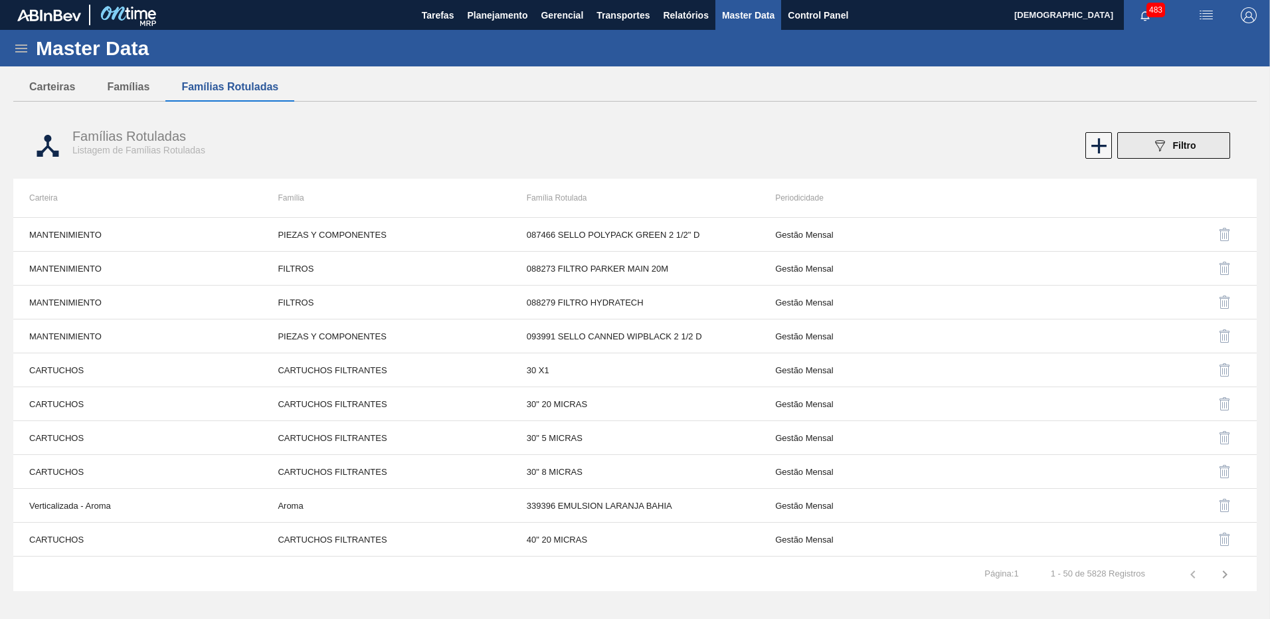
click at [1171, 146] on div "089F7B8B-B2A5-4AFE-B5C0-19BA573D28AC Filtro" at bounding box center [1173, 145] width 44 height 16
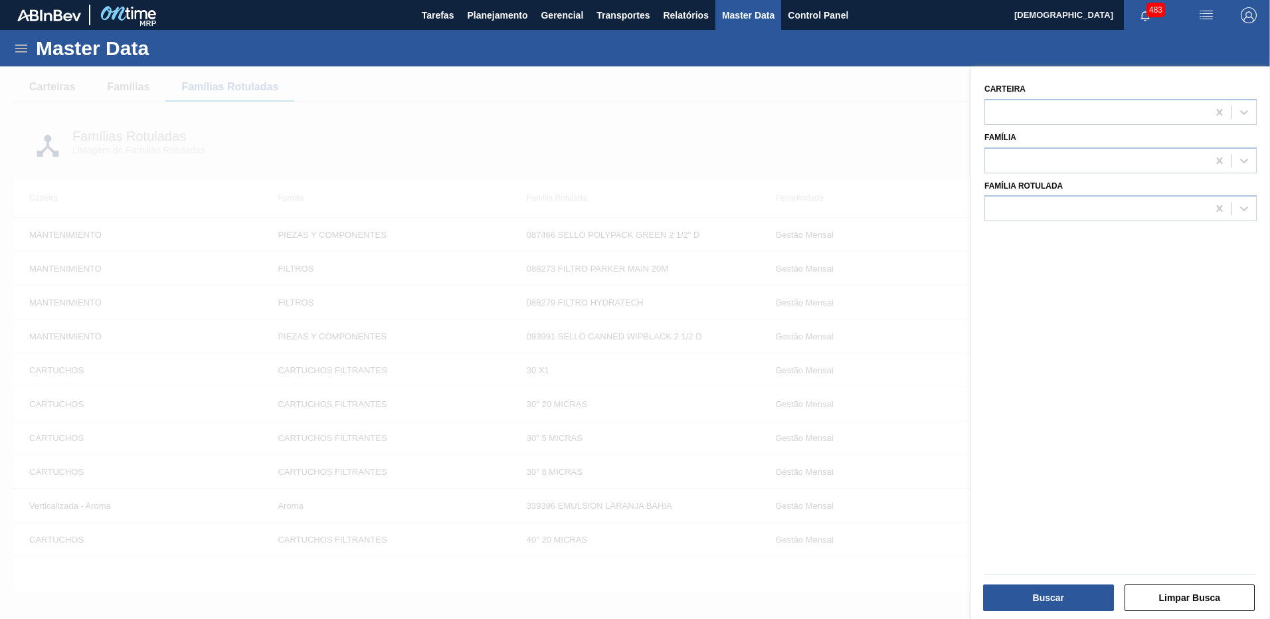
click at [876, 131] on div at bounding box center [635, 375] width 1270 height 619
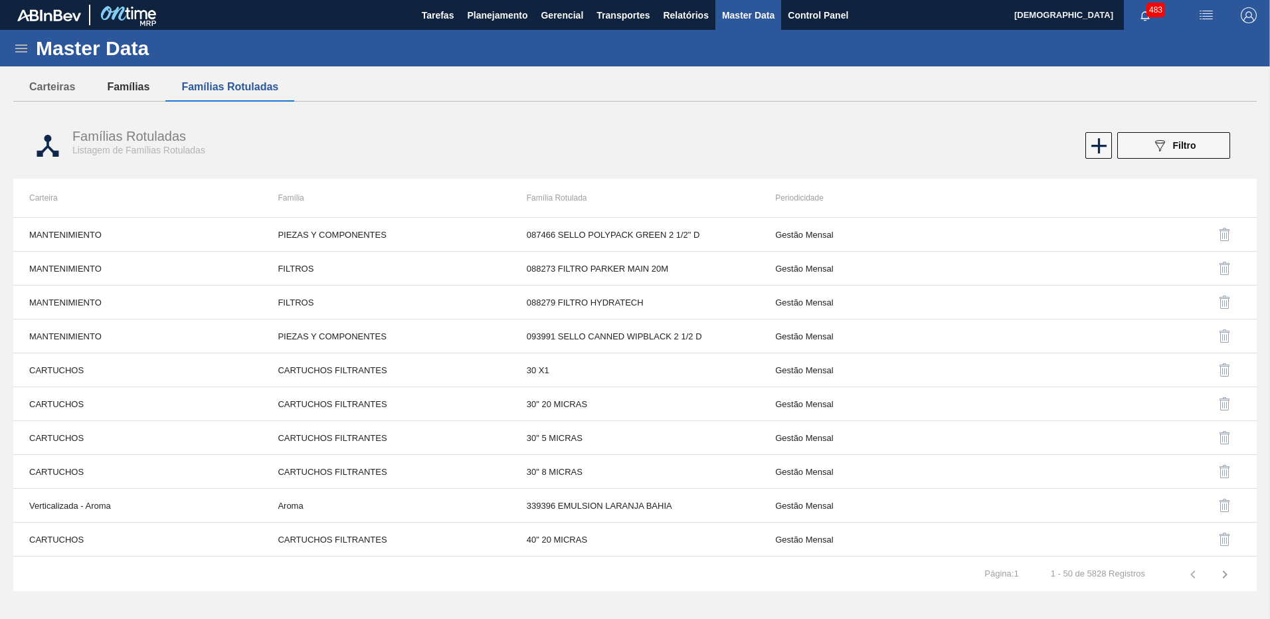
click at [147, 89] on button "Famílias" at bounding box center [128, 87] width 74 height 28
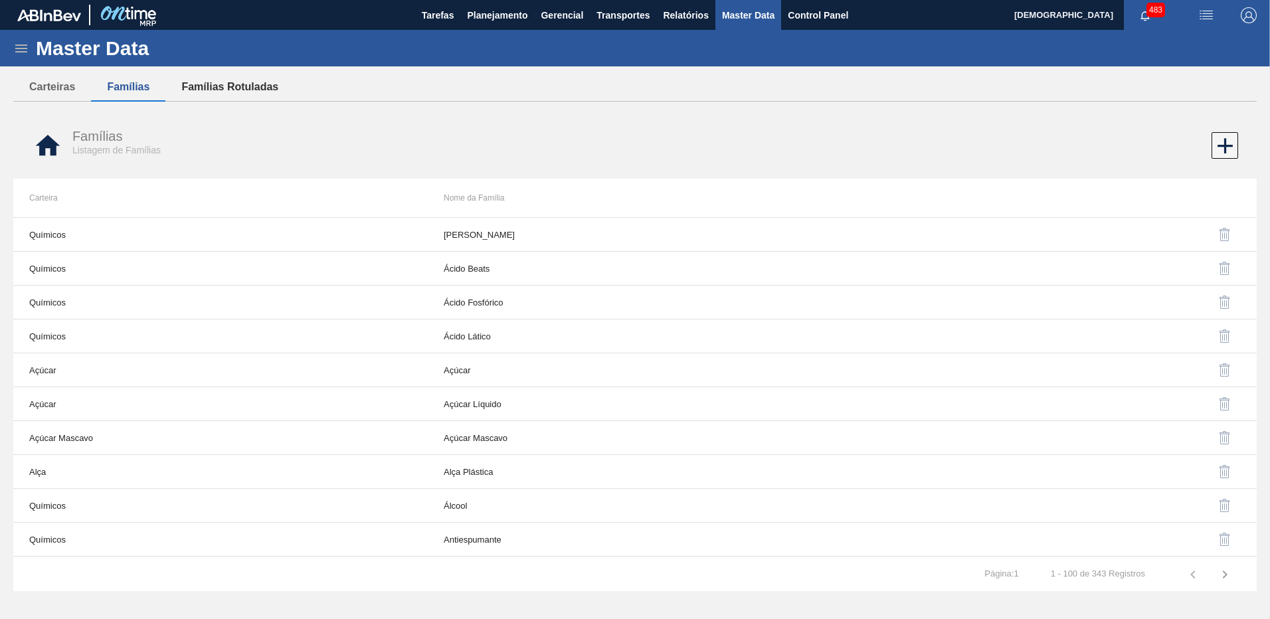
click at [225, 89] on button "Famílias Rotuladas" at bounding box center [229, 87] width 129 height 28
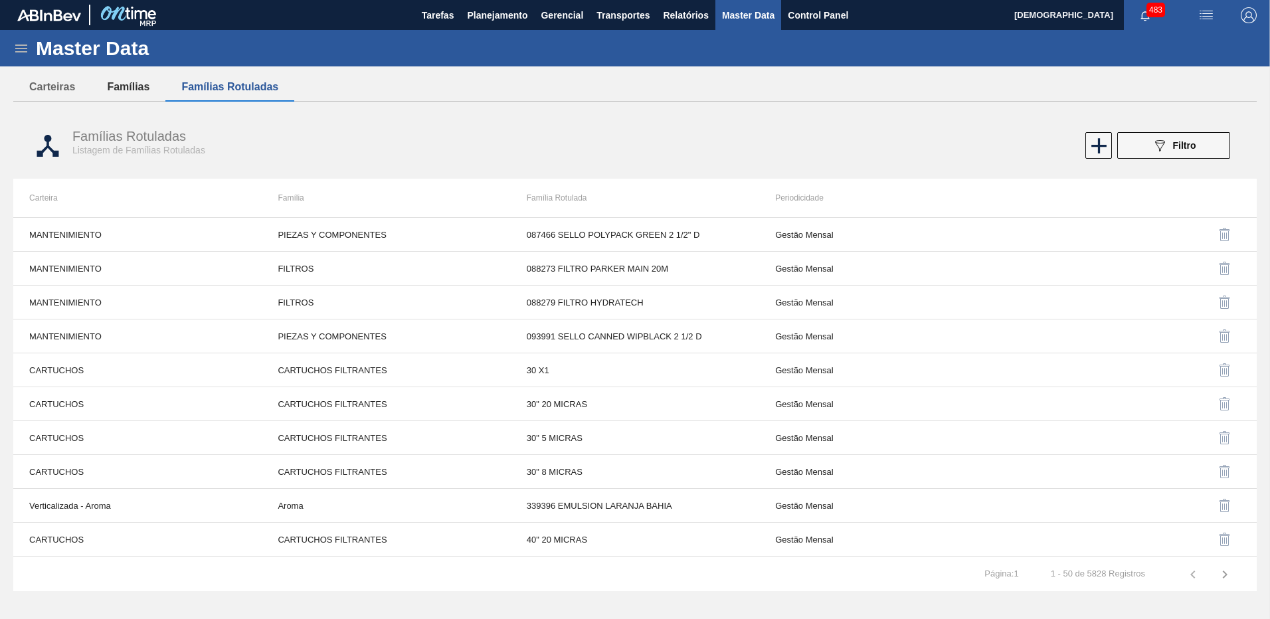
click at [129, 87] on button "Famílias" at bounding box center [128, 87] width 74 height 28
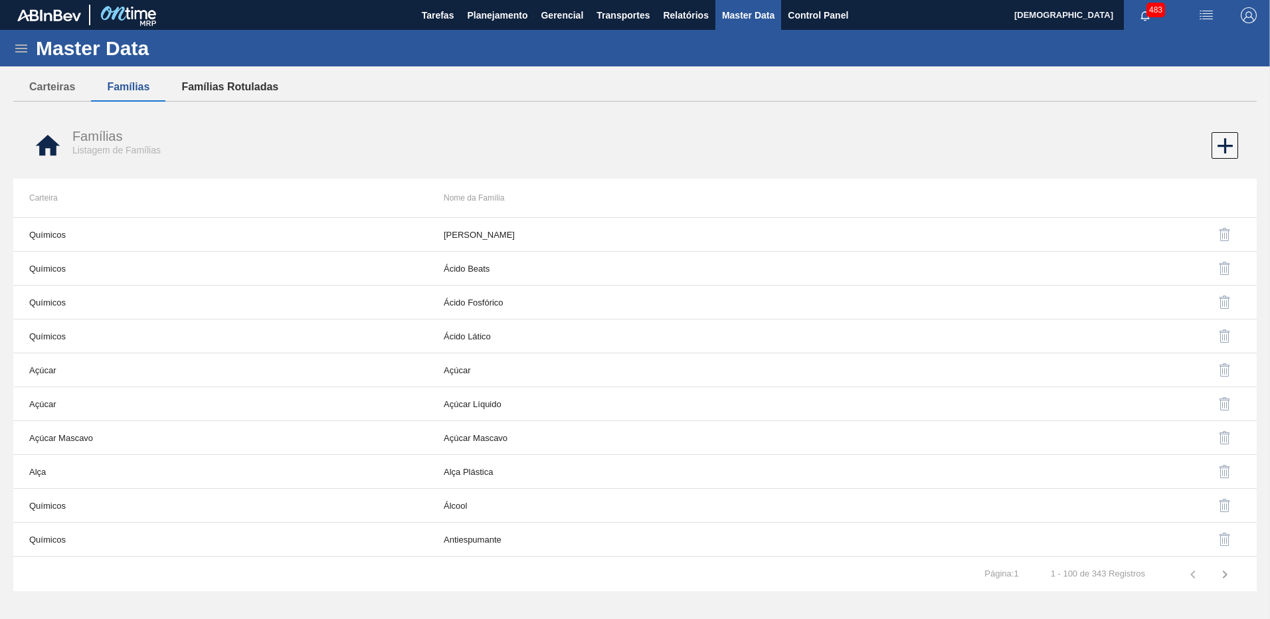
drag, startPoint x: 152, startPoint y: 88, endPoint x: 246, endPoint y: 89, distance: 93.6
click at [153, 88] on button "Famílias" at bounding box center [128, 87] width 74 height 28
click at [246, 89] on button "Famílias Rotuladas" at bounding box center [229, 87] width 129 height 28
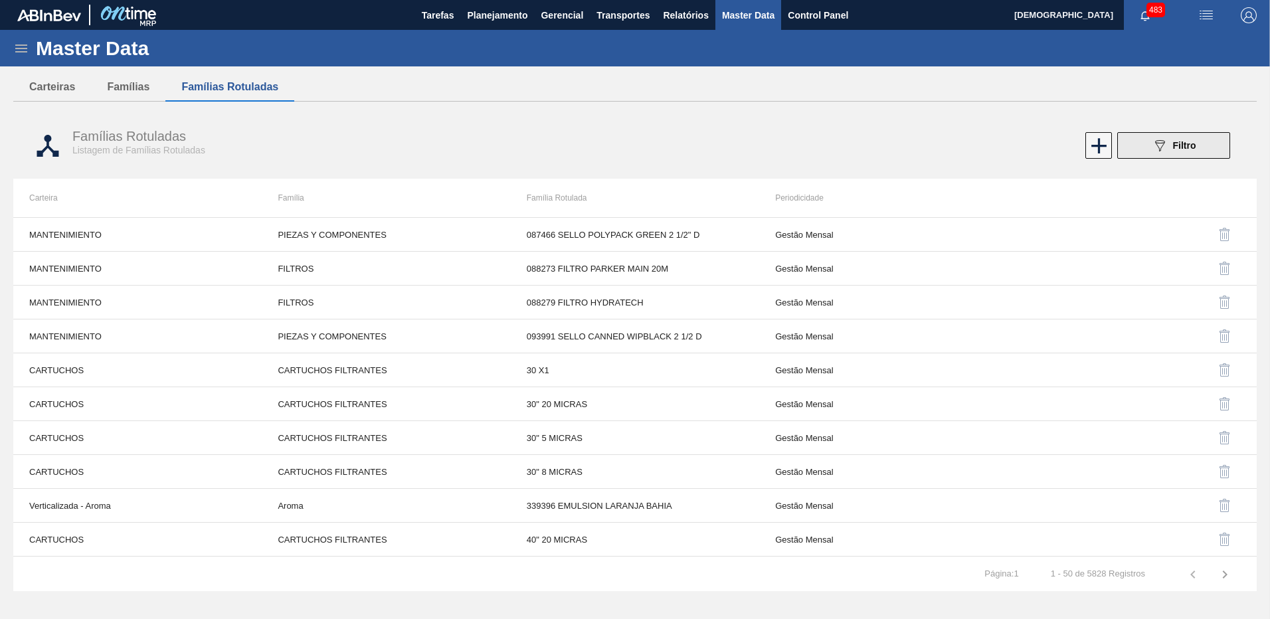
click at [1175, 141] on span "Filtro" at bounding box center [1184, 145] width 23 height 11
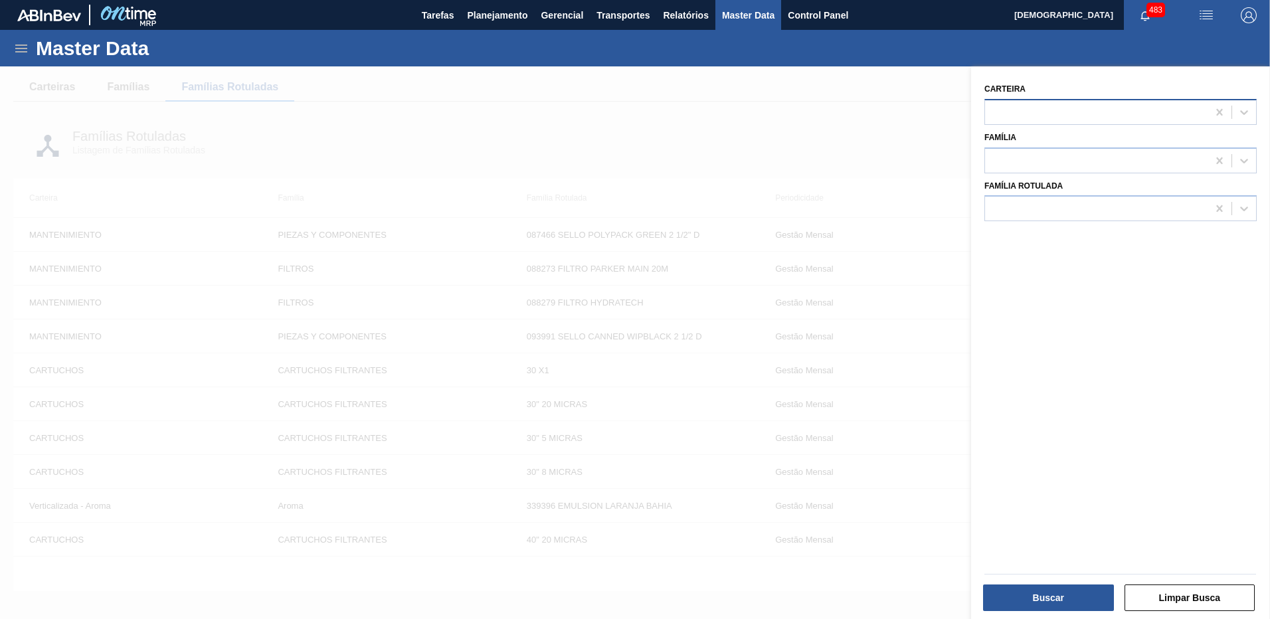
click at [1035, 112] on div at bounding box center [1096, 111] width 222 height 19
click at [1058, 113] on div at bounding box center [1096, 111] width 222 height 19
click at [1057, 112] on div at bounding box center [1096, 111] width 222 height 19
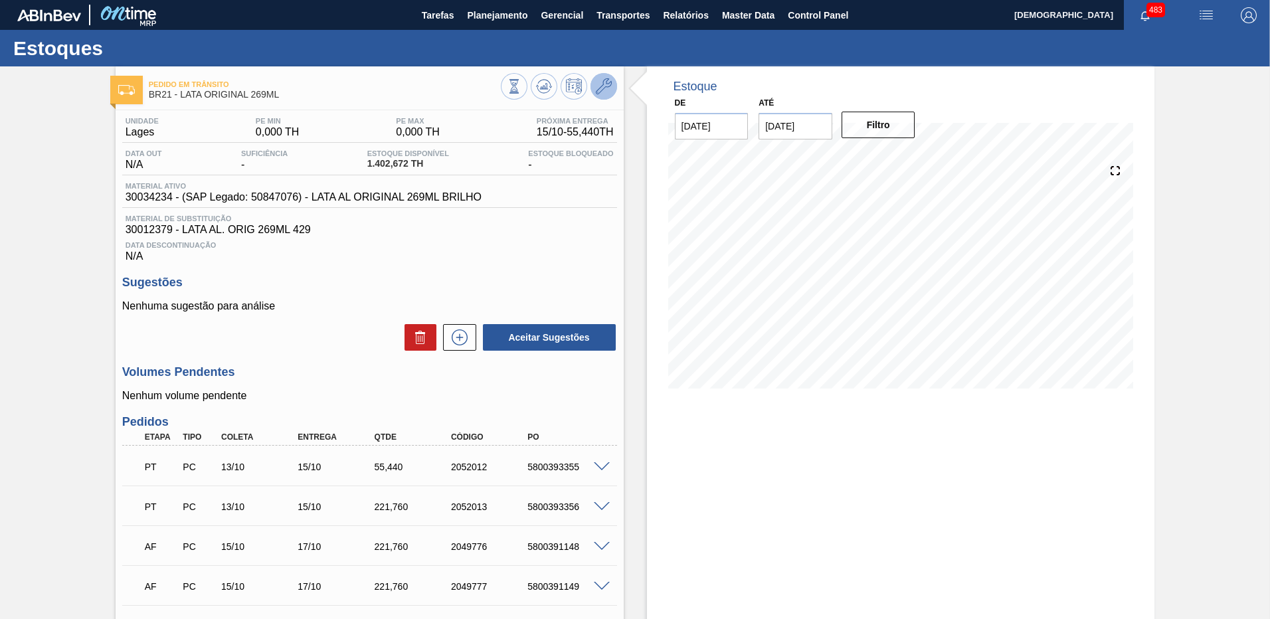
click at [608, 87] on icon at bounding box center [604, 86] width 16 height 16
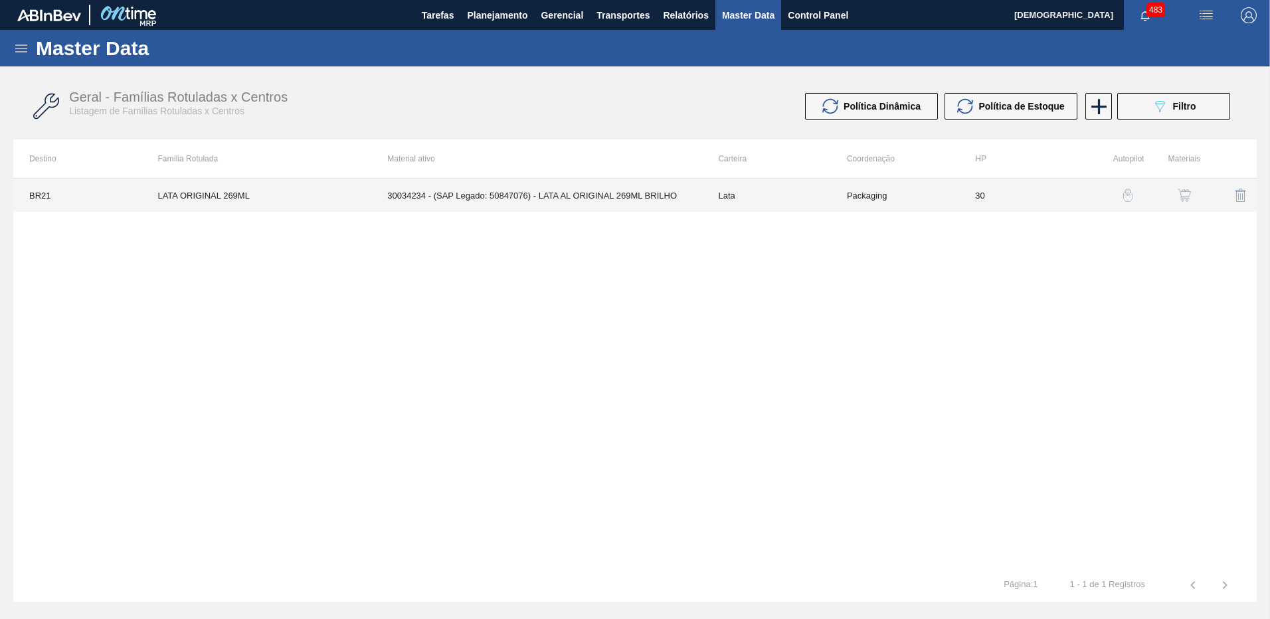
click at [945, 201] on td "Packaging" at bounding box center [895, 195] width 128 height 33
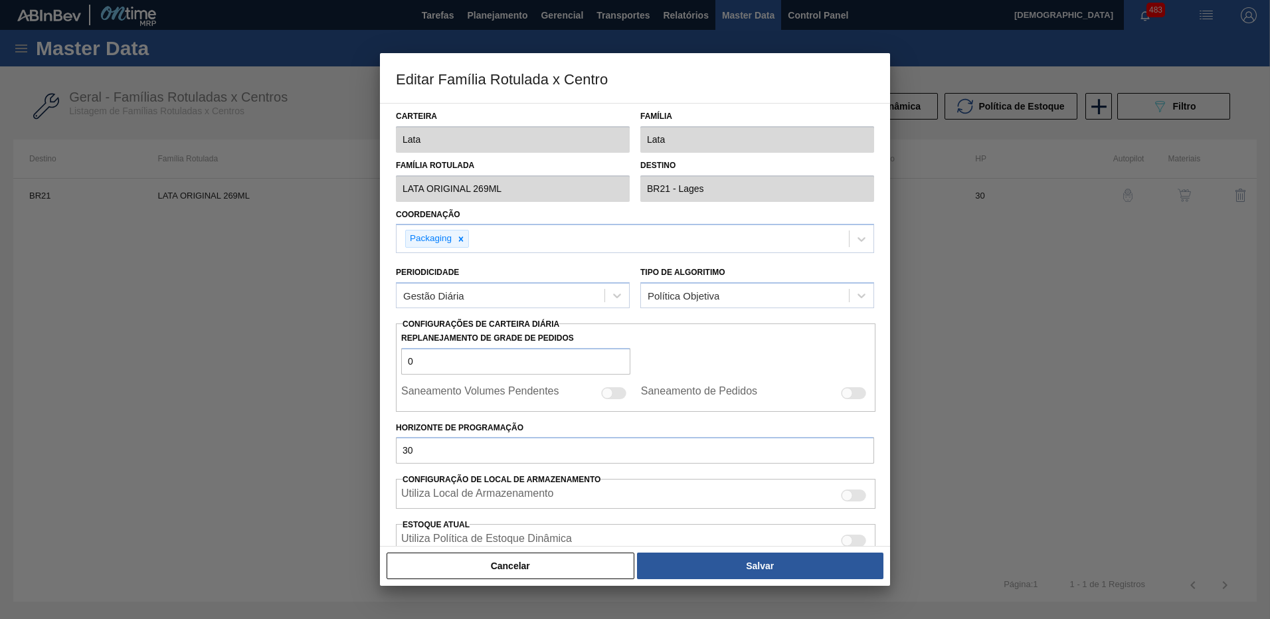
scroll to position [291, 0]
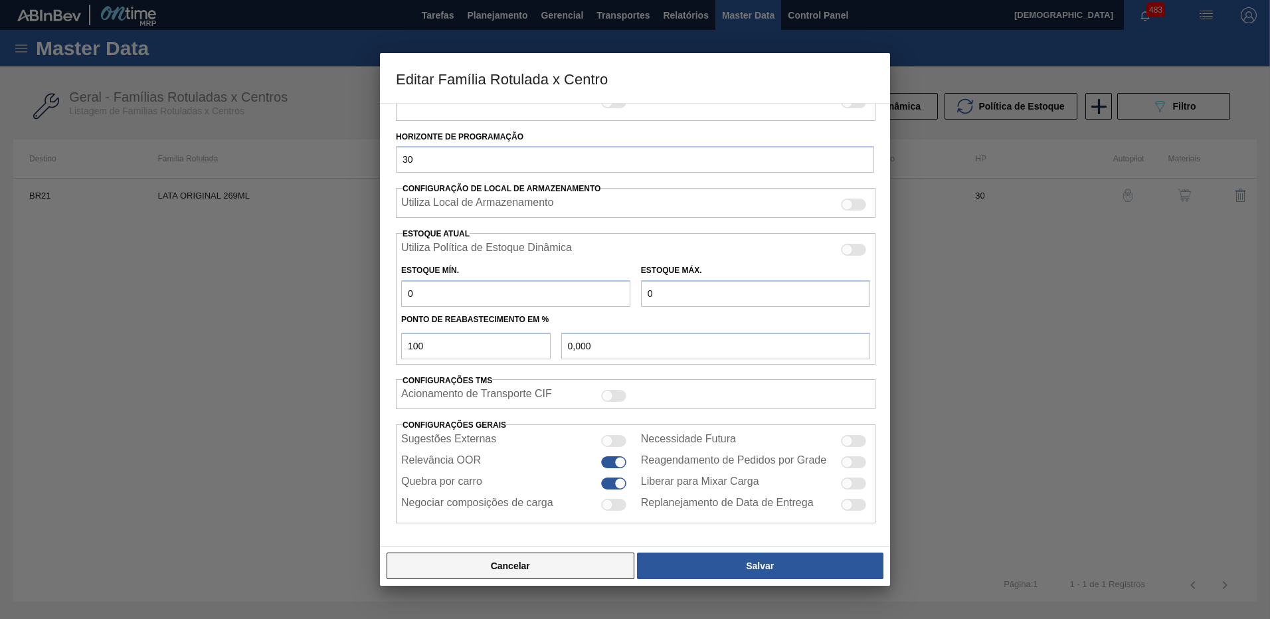
click at [571, 558] on button "Cancelar" at bounding box center [510, 565] width 248 height 27
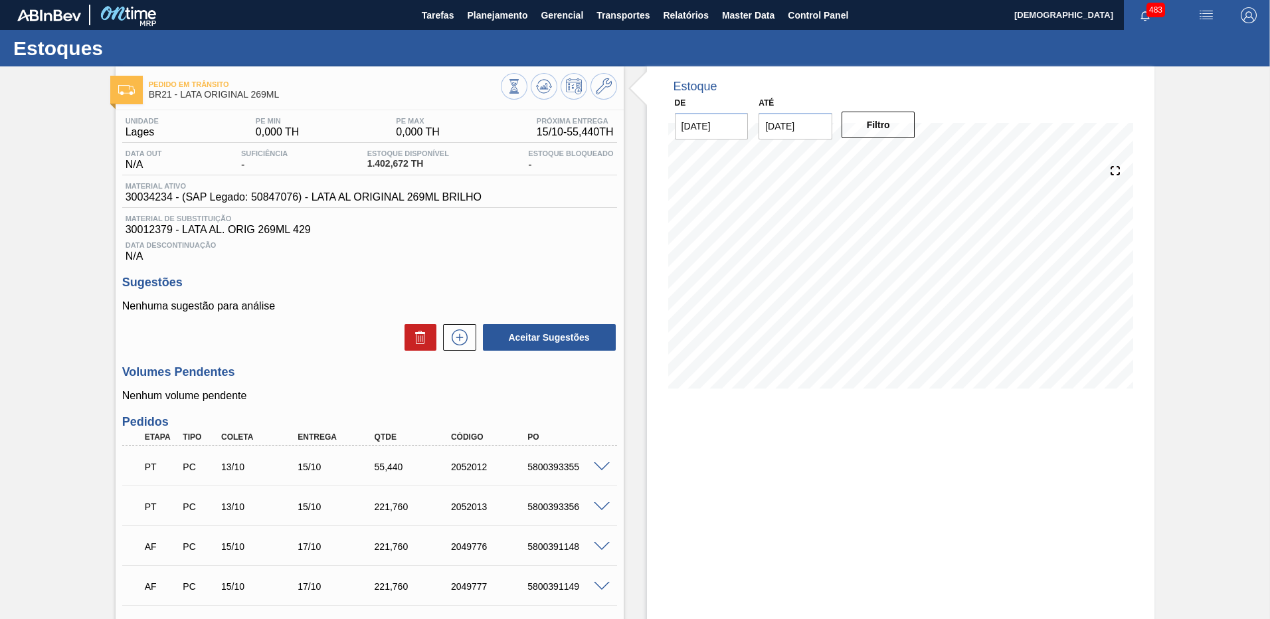
click at [193, 22] on div "Tarefas Planejamento Gerencial Transportes Relatórios Master Data Control Panel" at bounding box center [635, 15] width 1270 height 30
